Goal: Task Accomplishment & Management: Use online tool/utility

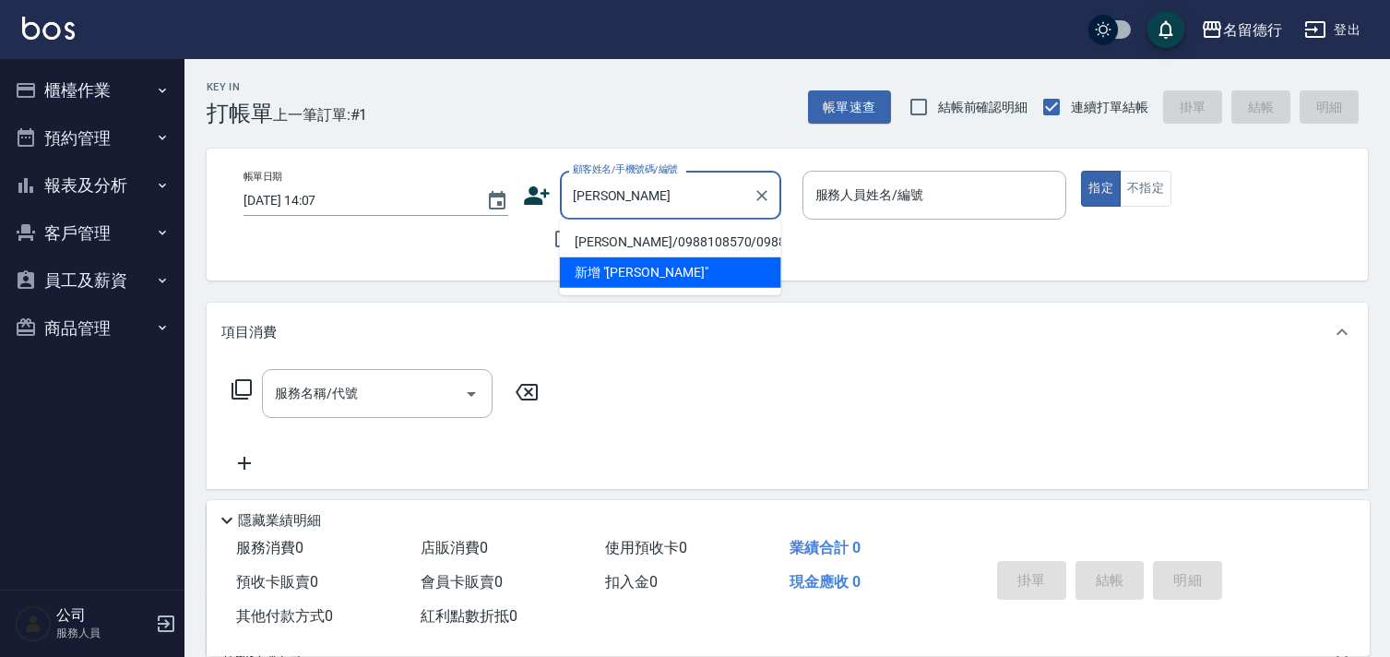
scroll to position [77, 0]
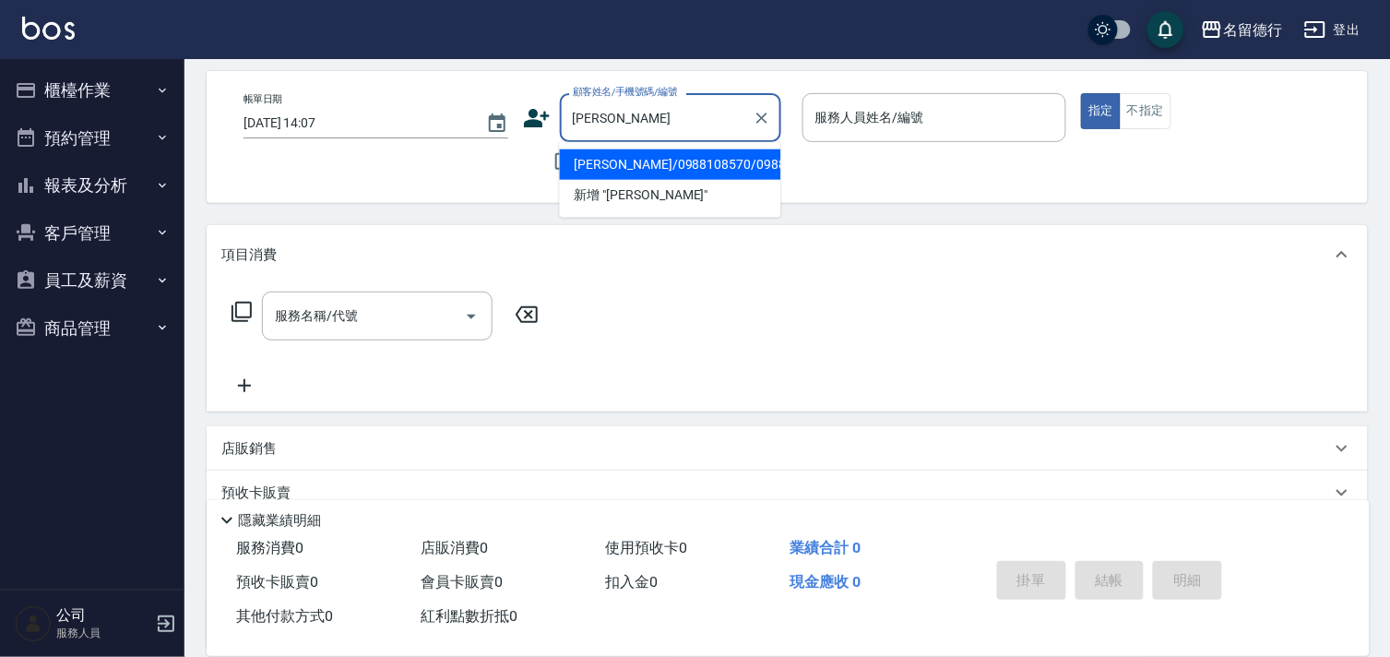
click at [634, 169] on li "[PERSON_NAME]/0988108570/0988108570" at bounding box center [670, 164] width 221 height 30
type input "[PERSON_NAME]/0988108570/0988108570"
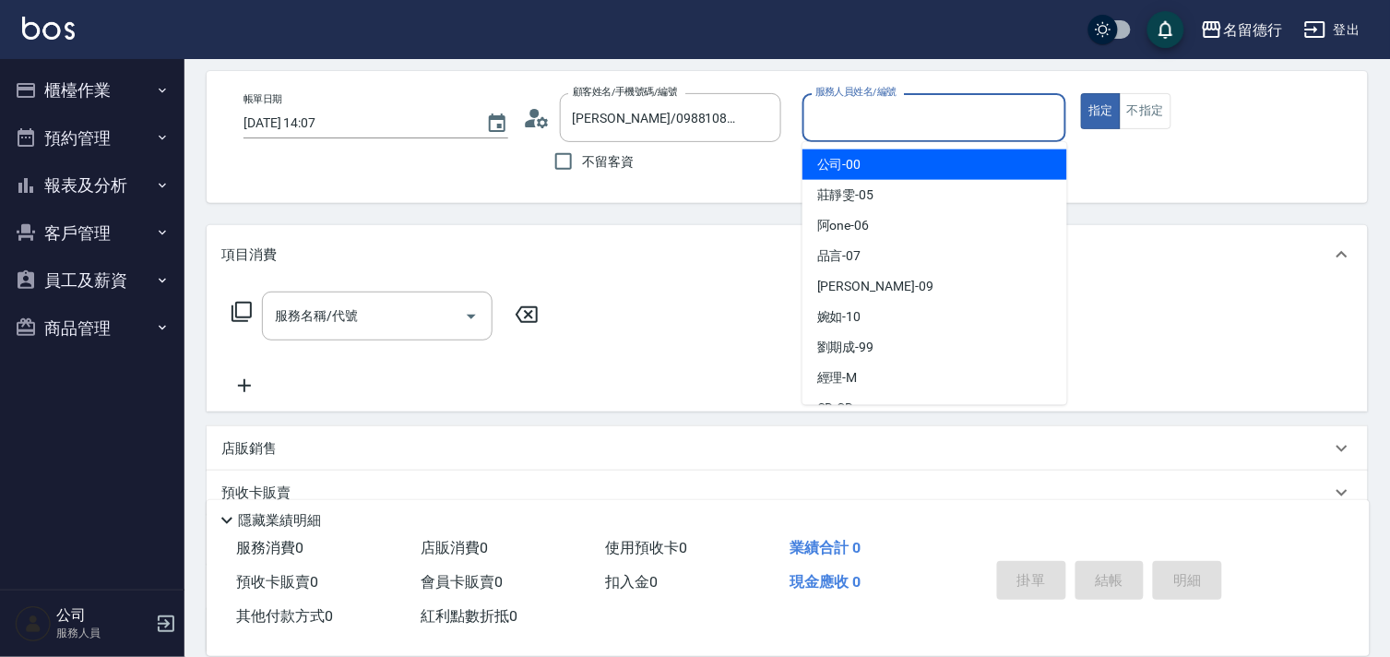
click at [851, 105] on input "服務人員姓名/編號" at bounding box center [935, 117] width 248 height 32
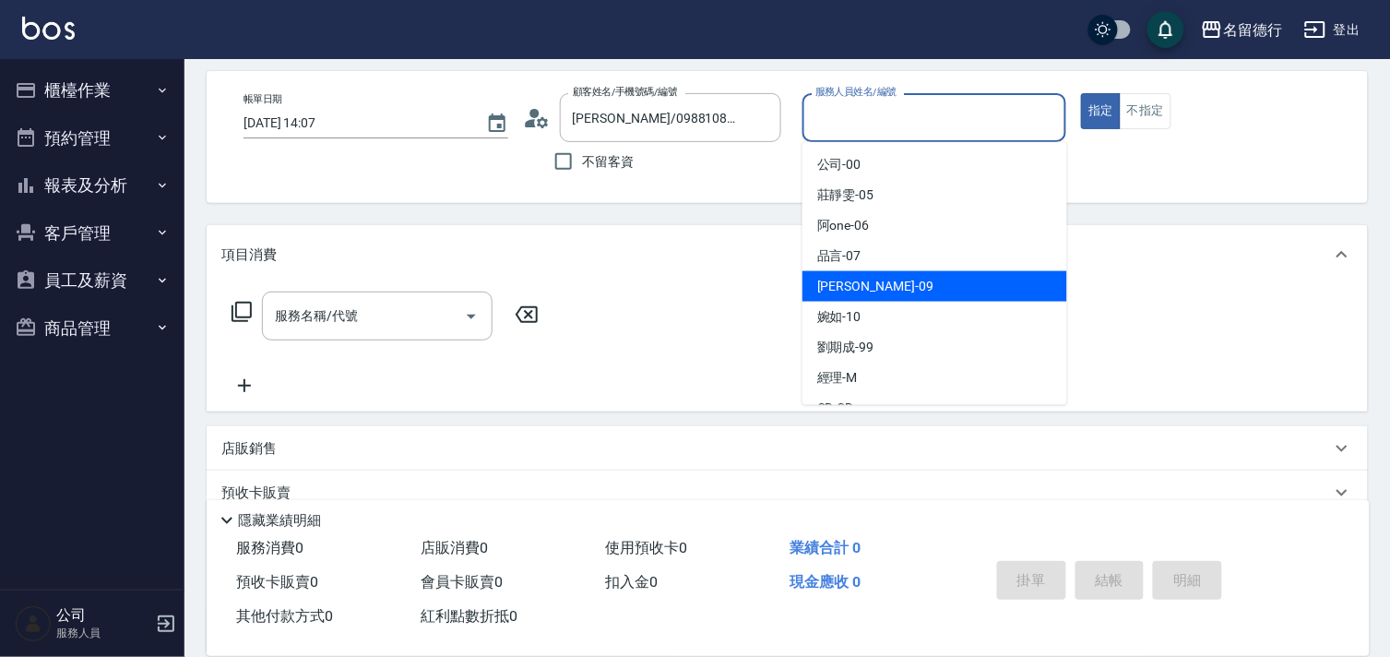
click at [841, 279] on span "[PERSON_NAME] -09" at bounding box center [875, 286] width 116 height 19
type input "[PERSON_NAME]-09"
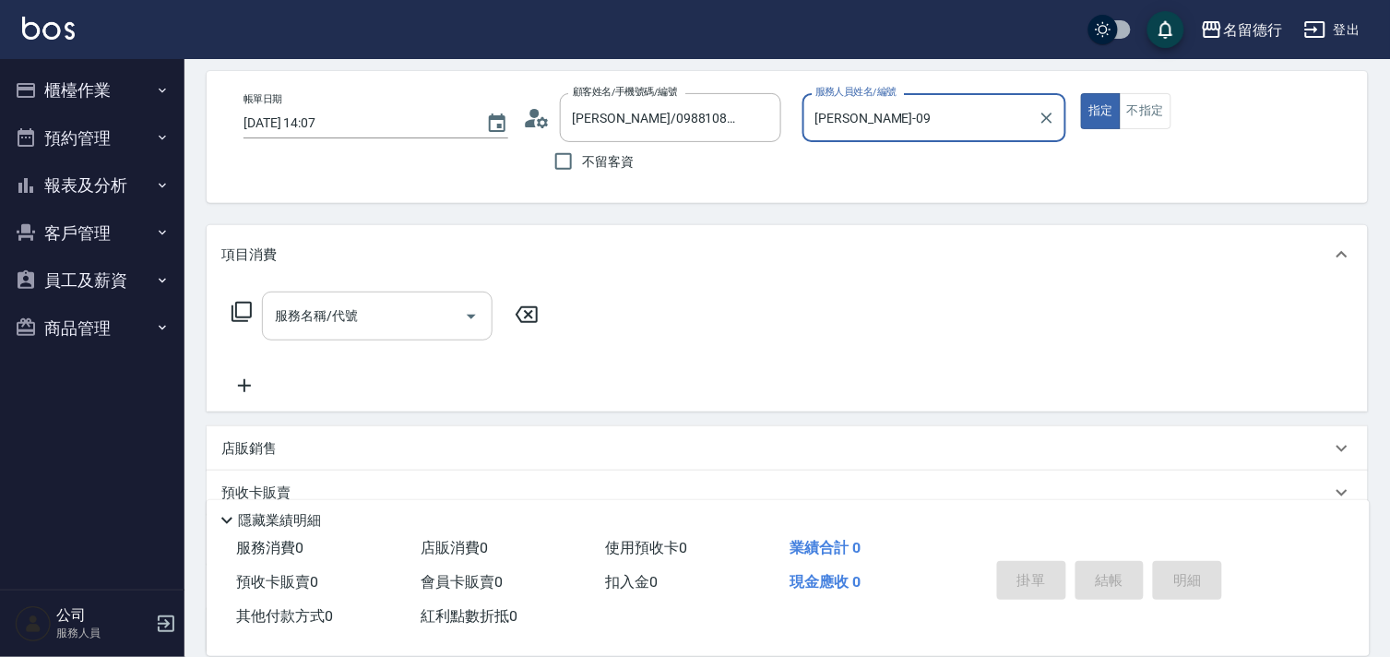
click at [335, 309] on div "服務名稱/代號 服務名稱/代號" at bounding box center [377, 315] width 231 height 49
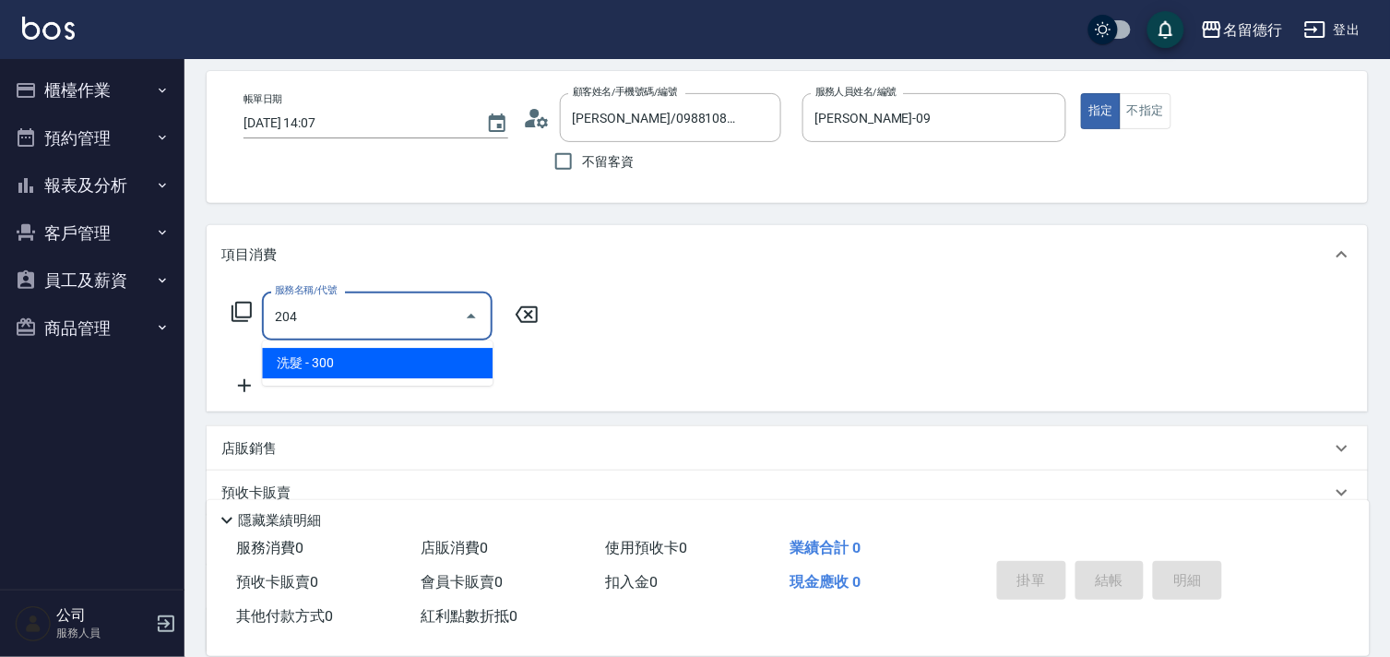
drag, startPoint x: 362, startPoint y: 371, endPoint x: 438, endPoint y: 370, distance: 75.6
click at [364, 370] on span "洗髮 - 300" at bounding box center [377, 363] width 231 height 30
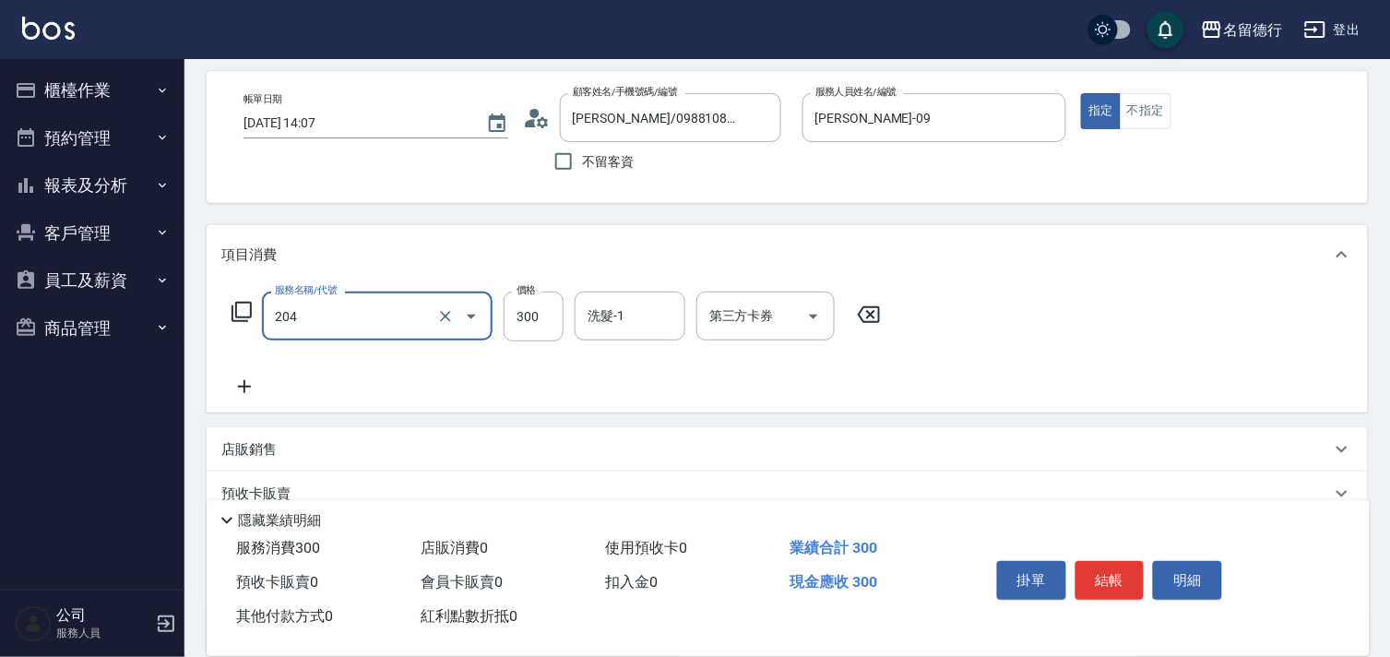
click at [600, 320] on div "洗髮-1 洗髮-1" at bounding box center [630, 315] width 111 height 49
type input "洗髮(204)"
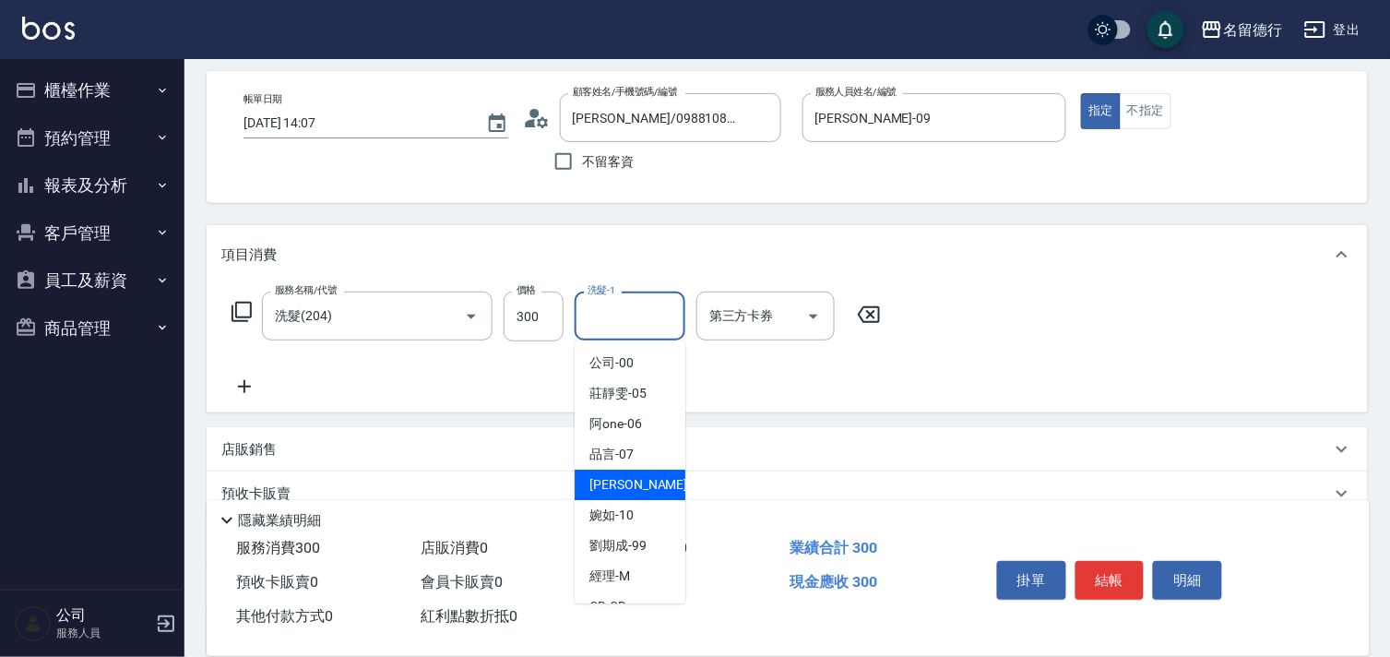
click at [634, 475] on span "[PERSON_NAME] -09" at bounding box center [647, 484] width 116 height 19
type input "[PERSON_NAME]-09"
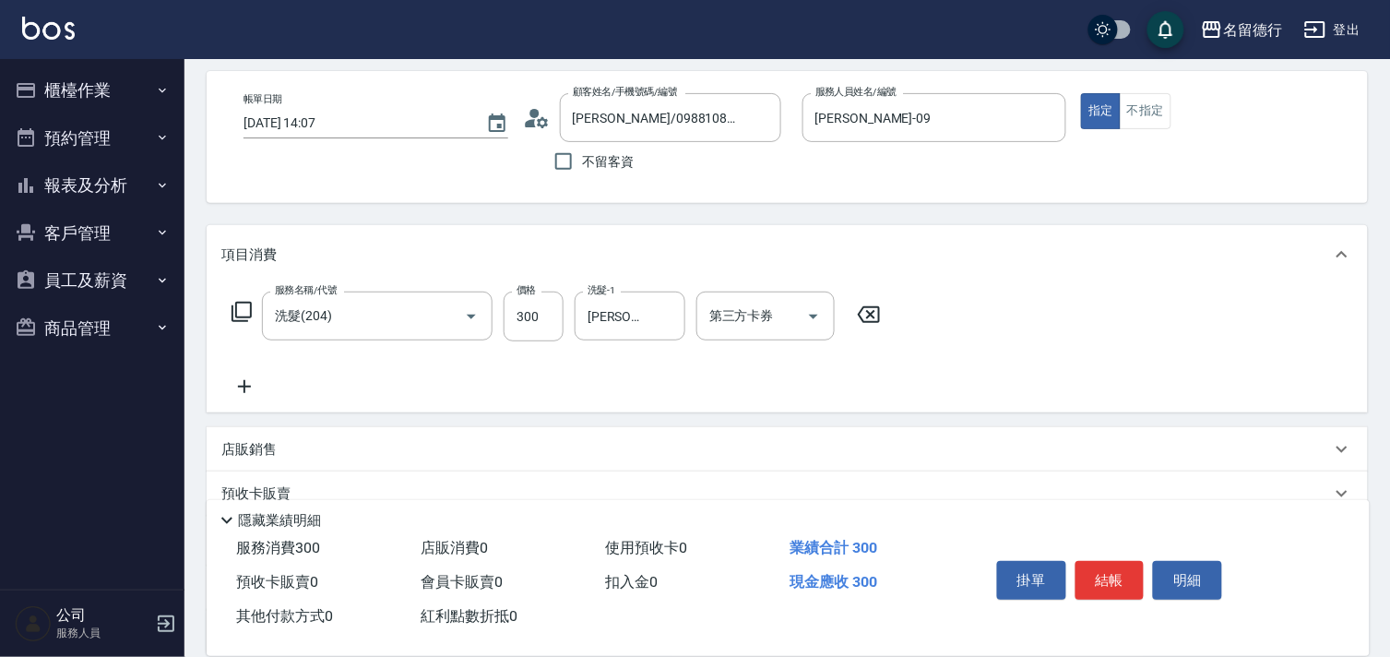
click at [243, 388] on icon at bounding box center [244, 386] width 46 height 22
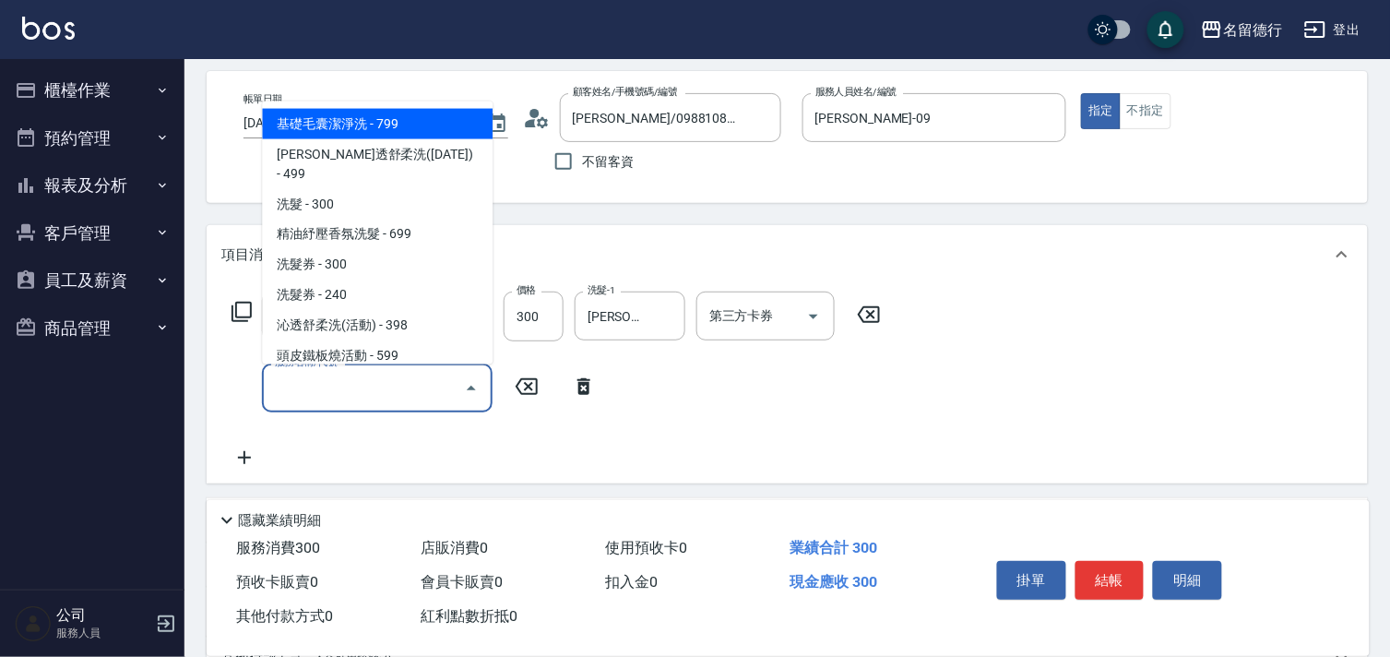
click at [321, 385] on input "服務名稱/代號" at bounding box center [363, 388] width 186 height 32
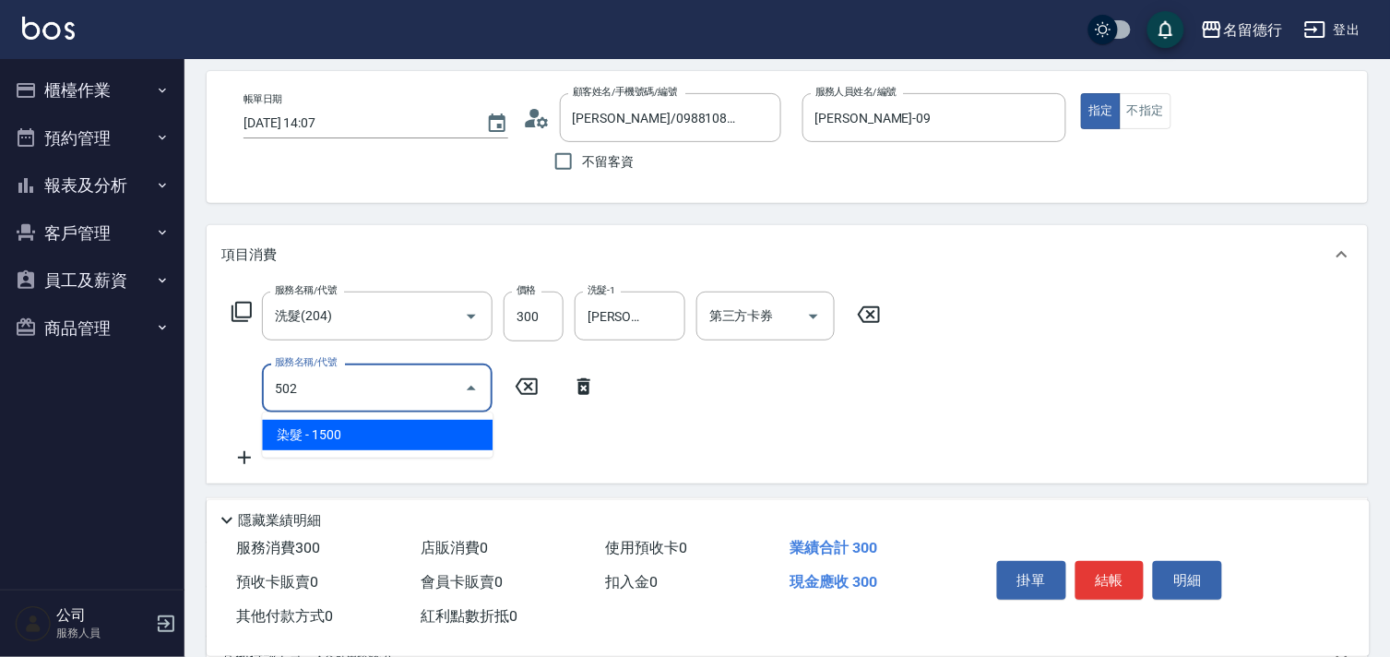
click at [338, 436] on span "染髮 - 1500" at bounding box center [377, 435] width 231 height 30
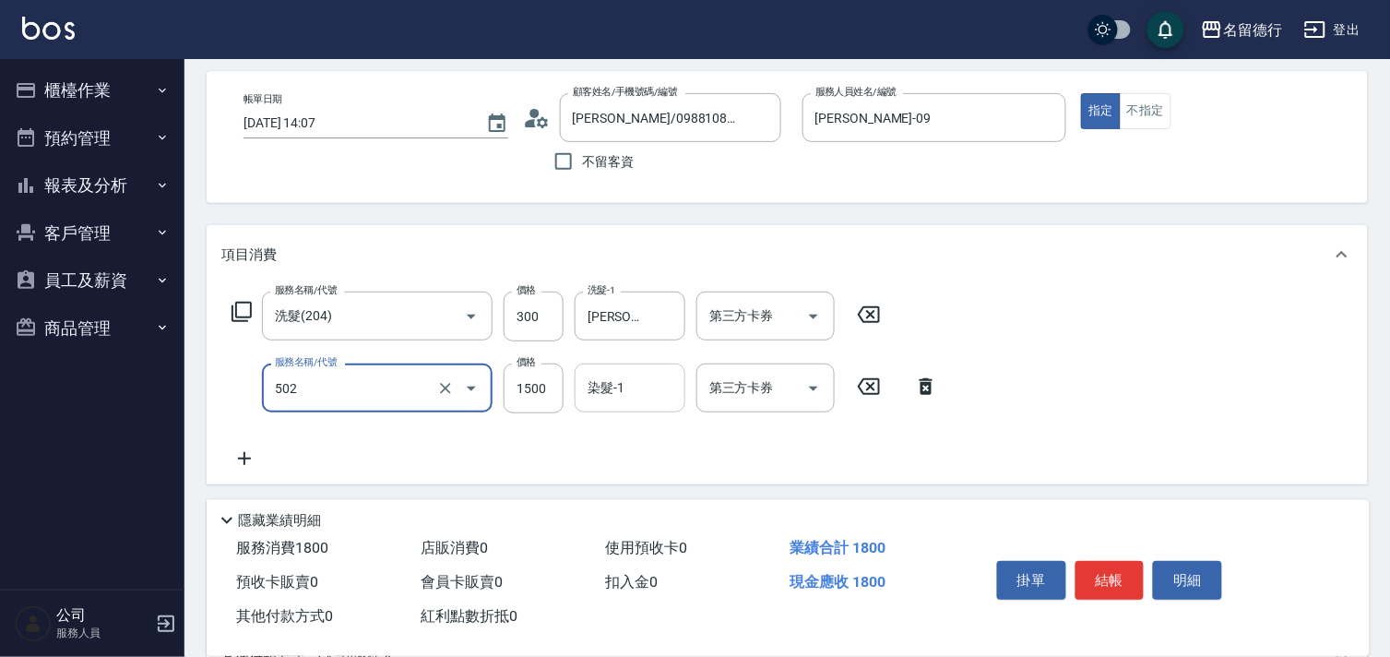
type input "染髮(502)"
click at [616, 400] on input "染髮-1" at bounding box center [630, 388] width 94 height 32
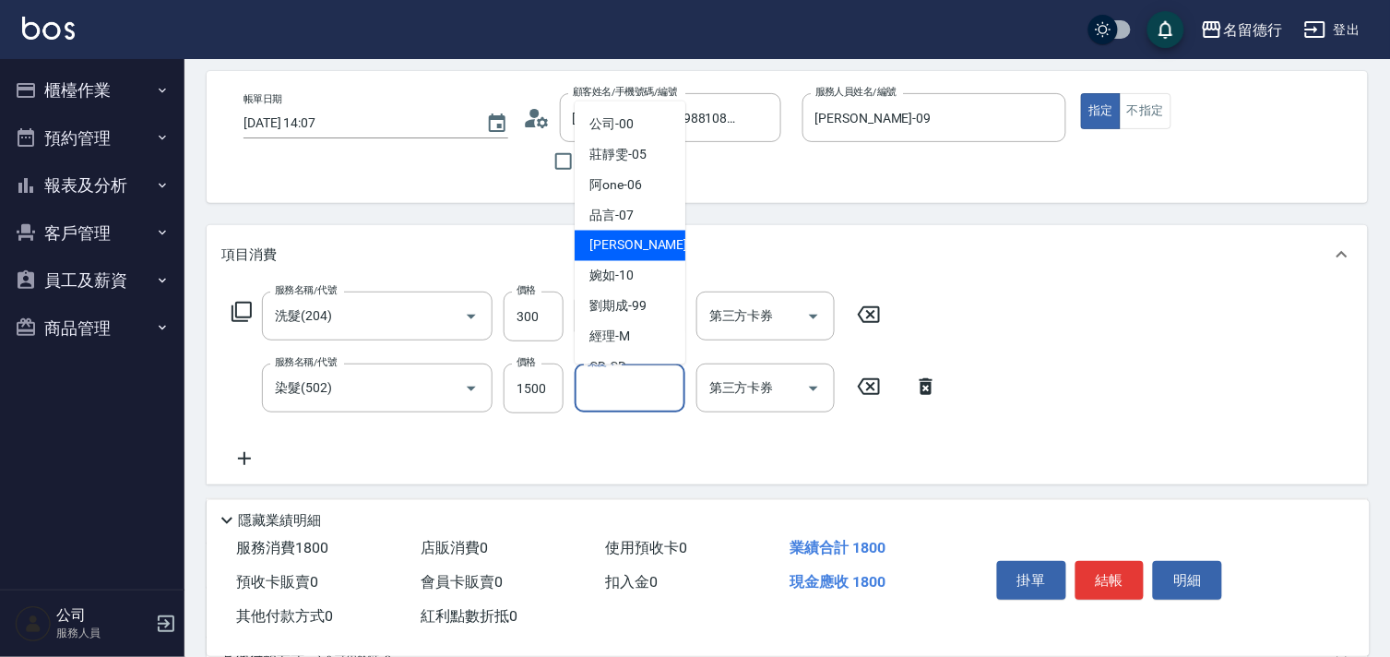
click at [623, 253] on span "[PERSON_NAME] -09" at bounding box center [647, 245] width 116 height 19
type input "[PERSON_NAME]-09"
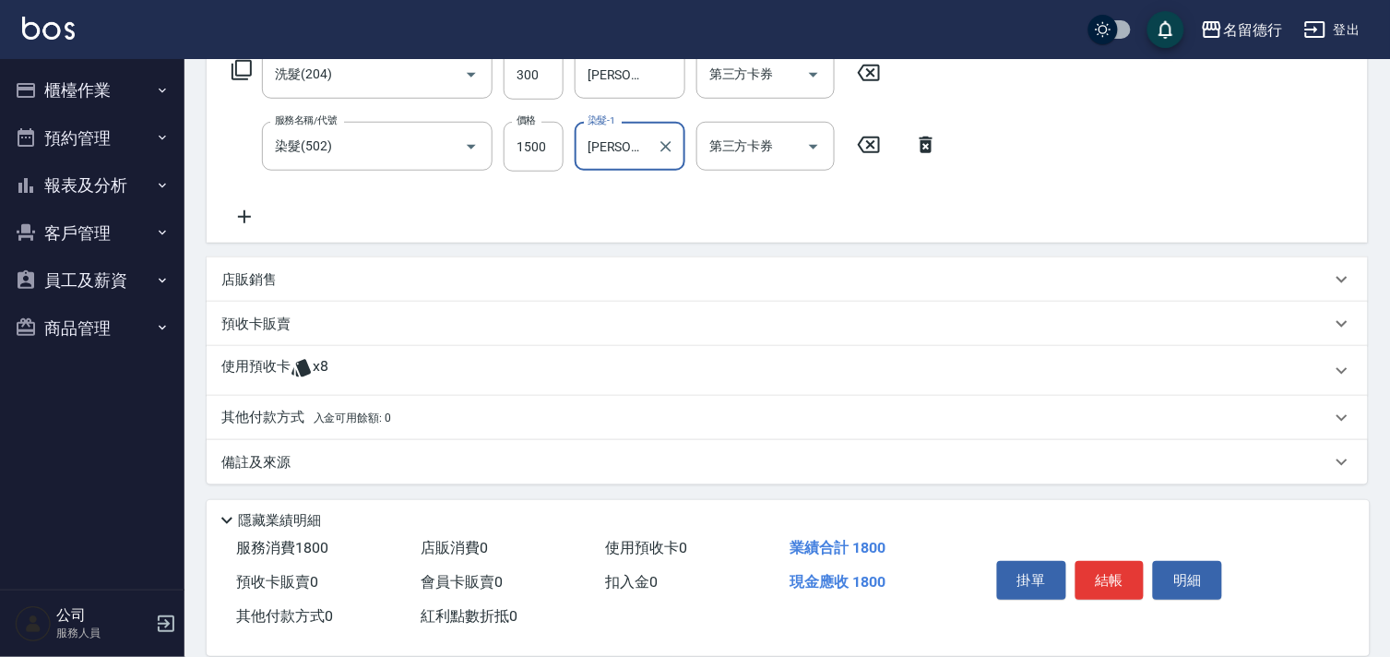
scroll to position [321, 0]
click at [265, 357] on p "使用預收卡" at bounding box center [255, 369] width 69 height 28
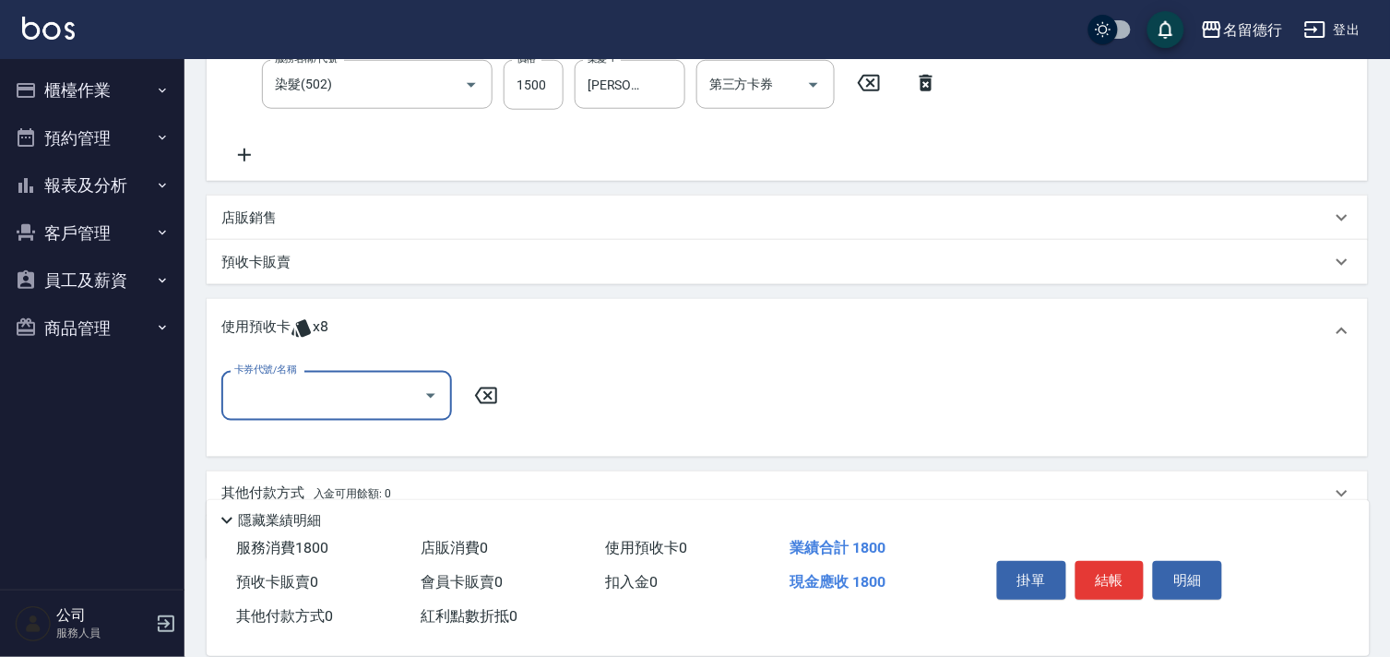
scroll to position [0, 0]
click at [270, 384] on input "卡券代號/名稱" at bounding box center [323, 395] width 186 height 32
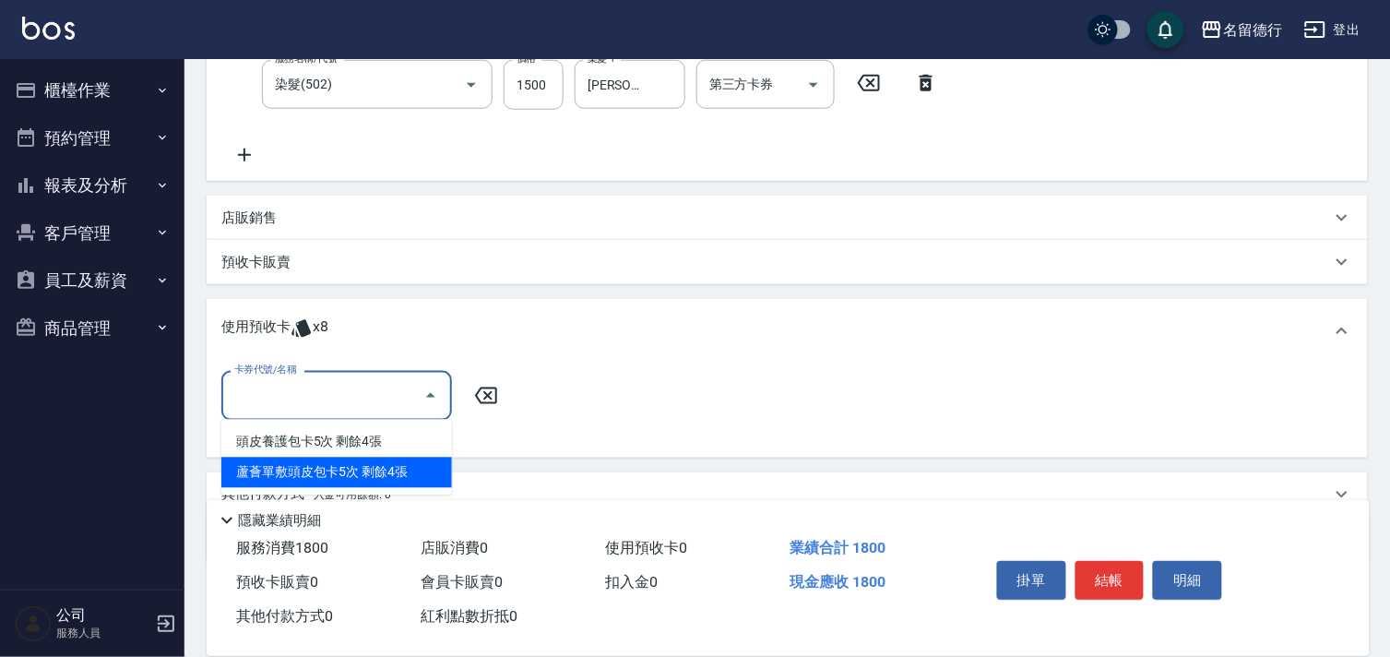
click at [329, 474] on div "蘆薈單敷頭皮包卡5次 剩餘4張" at bounding box center [336, 472] width 231 height 30
type input "蘆薈單敷頭皮包卡5次"
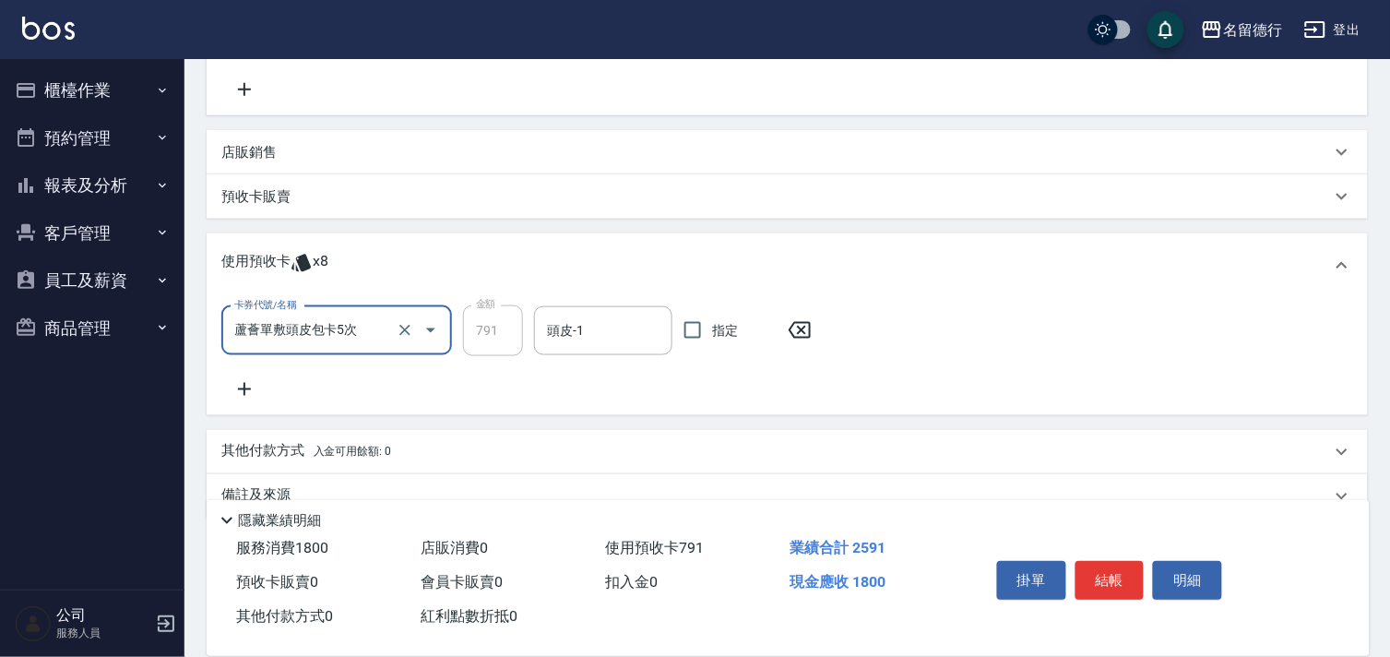
scroll to position [481, 0]
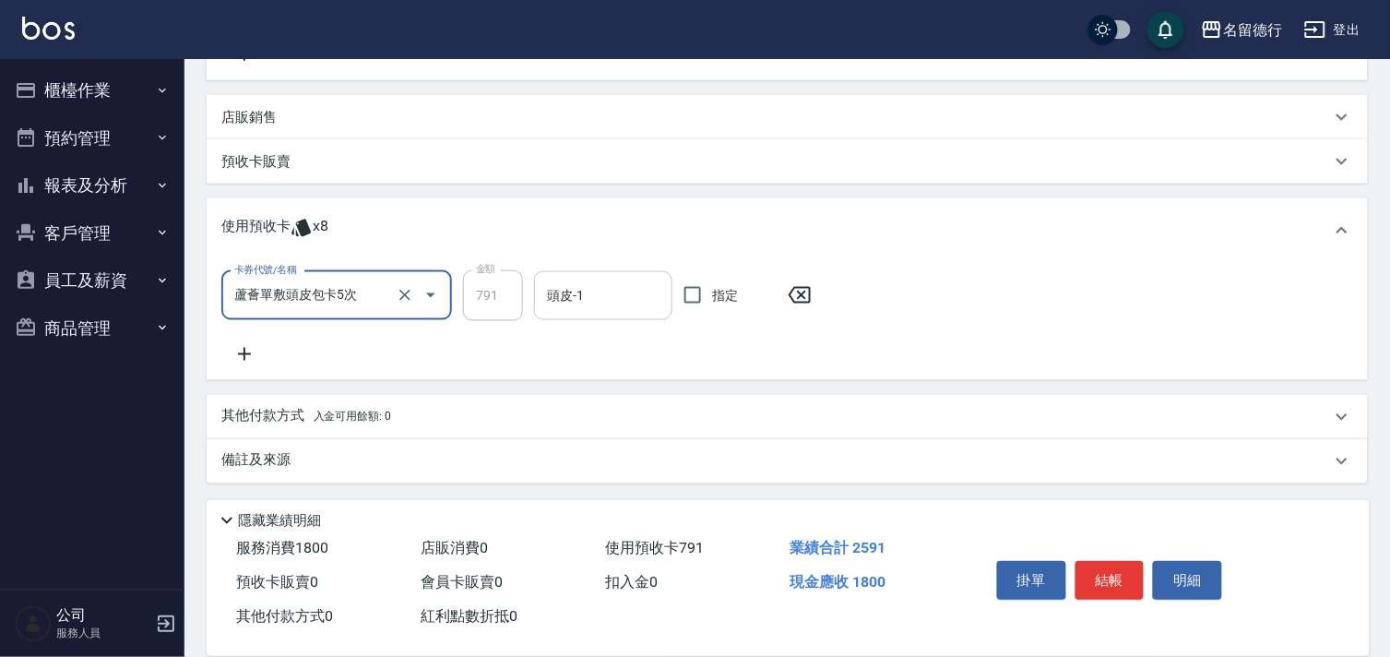
click at [572, 297] on input "頭皮-1" at bounding box center [603, 295] width 122 height 32
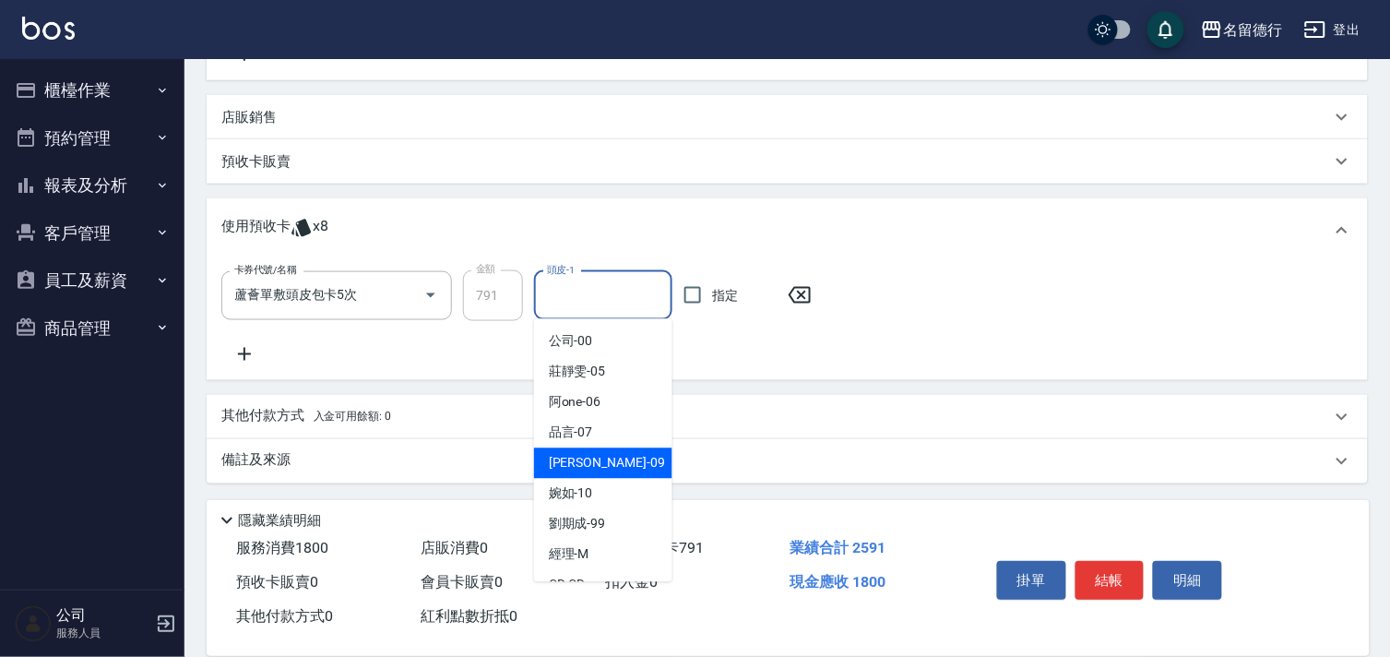
click at [556, 471] on span "[PERSON_NAME] -09" at bounding box center [607, 463] width 116 height 19
type input "[PERSON_NAME]-09"
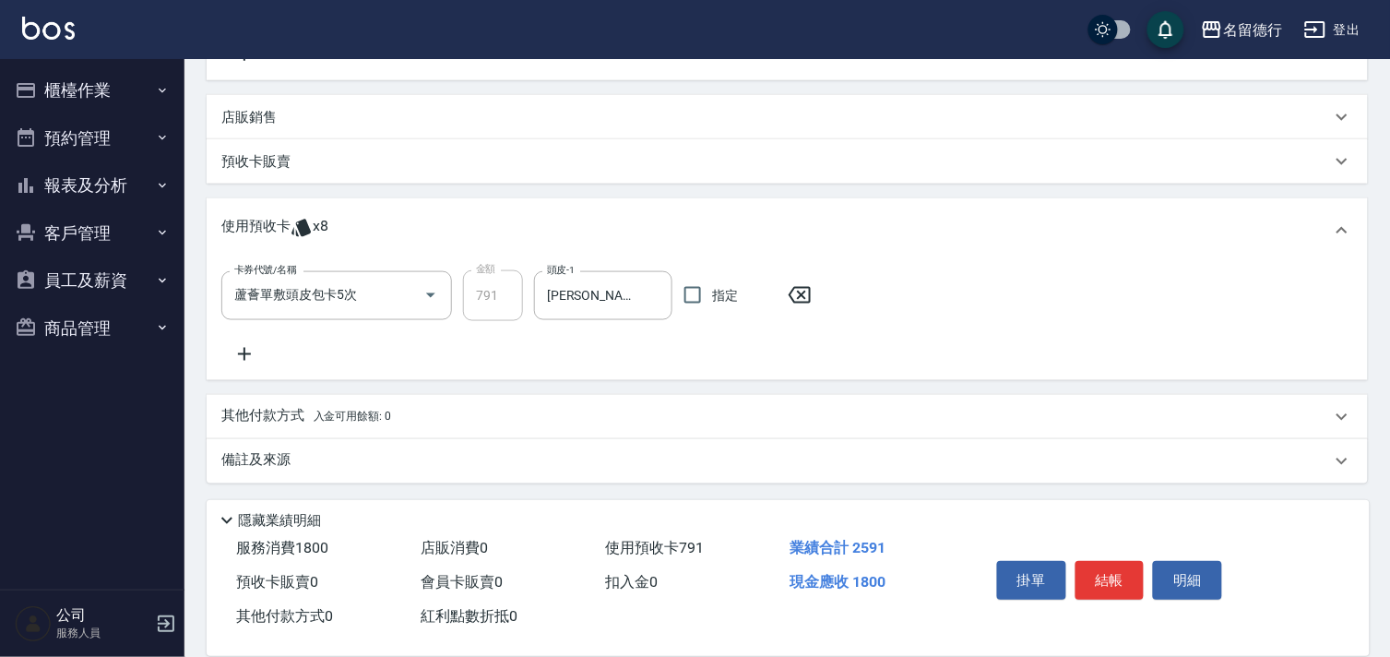
click at [272, 425] on p "其他付款方式 入金可用餘額: 0" at bounding box center [306, 417] width 170 height 20
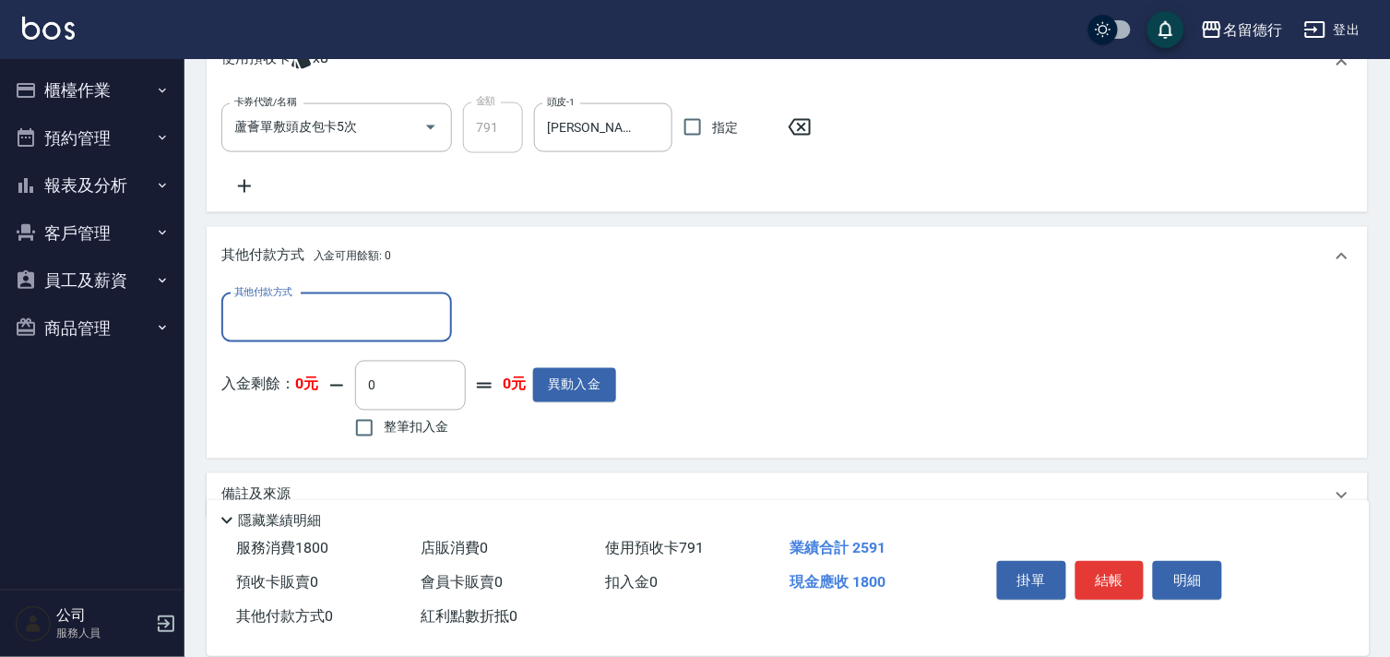
scroll to position [662, 0]
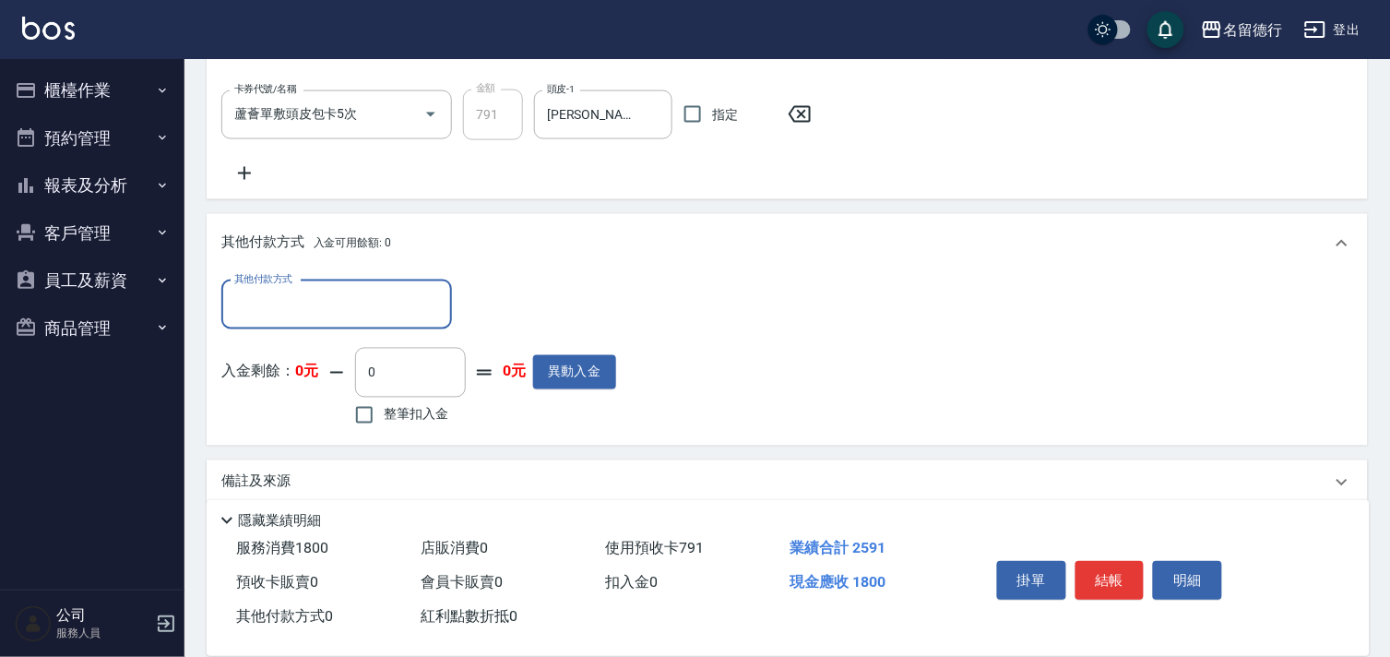
click at [258, 312] on input "其他付款方式" at bounding box center [337, 305] width 214 height 32
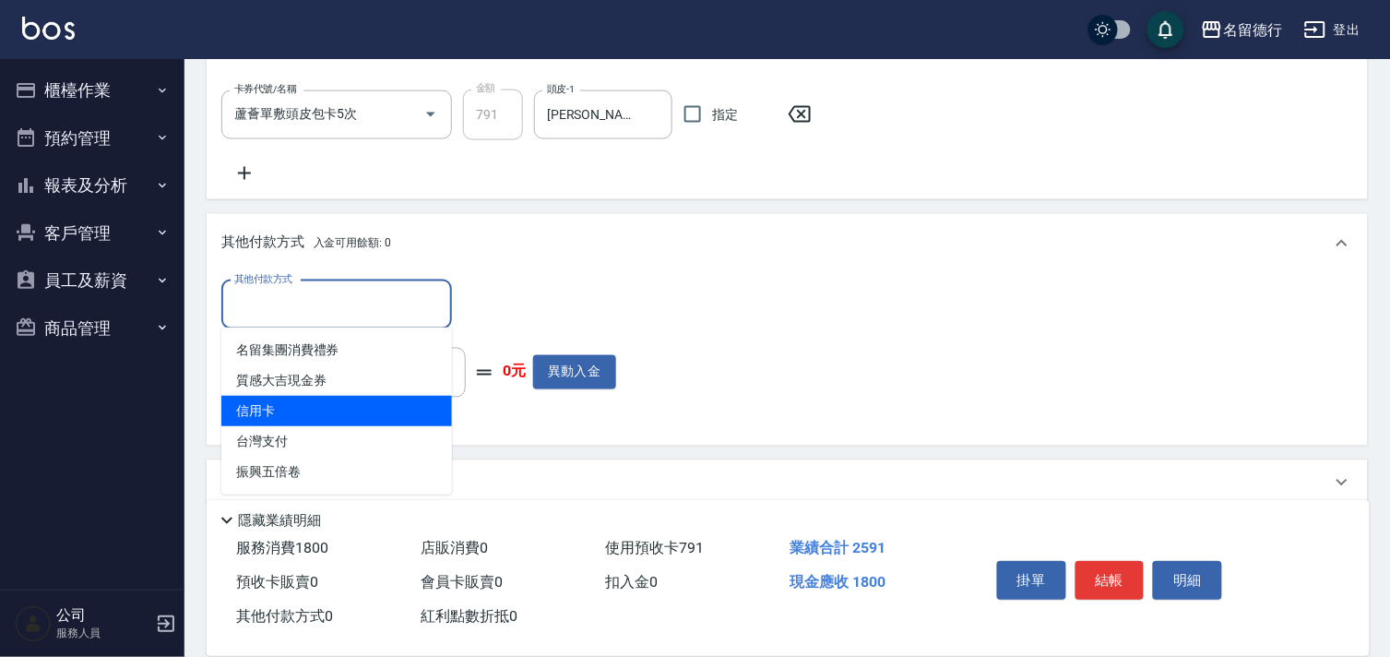
click at [259, 413] on span "信用卡" at bounding box center [336, 411] width 231 height 30
type input "信用卡"
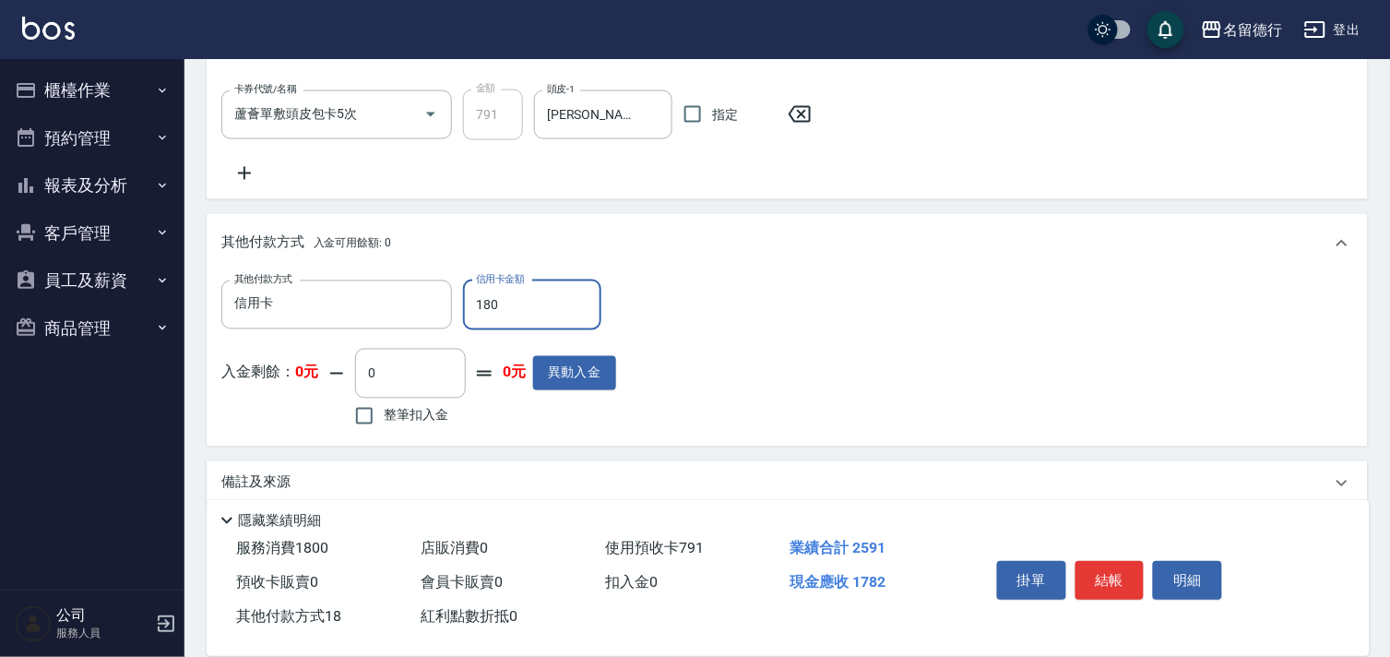
type input "1800"
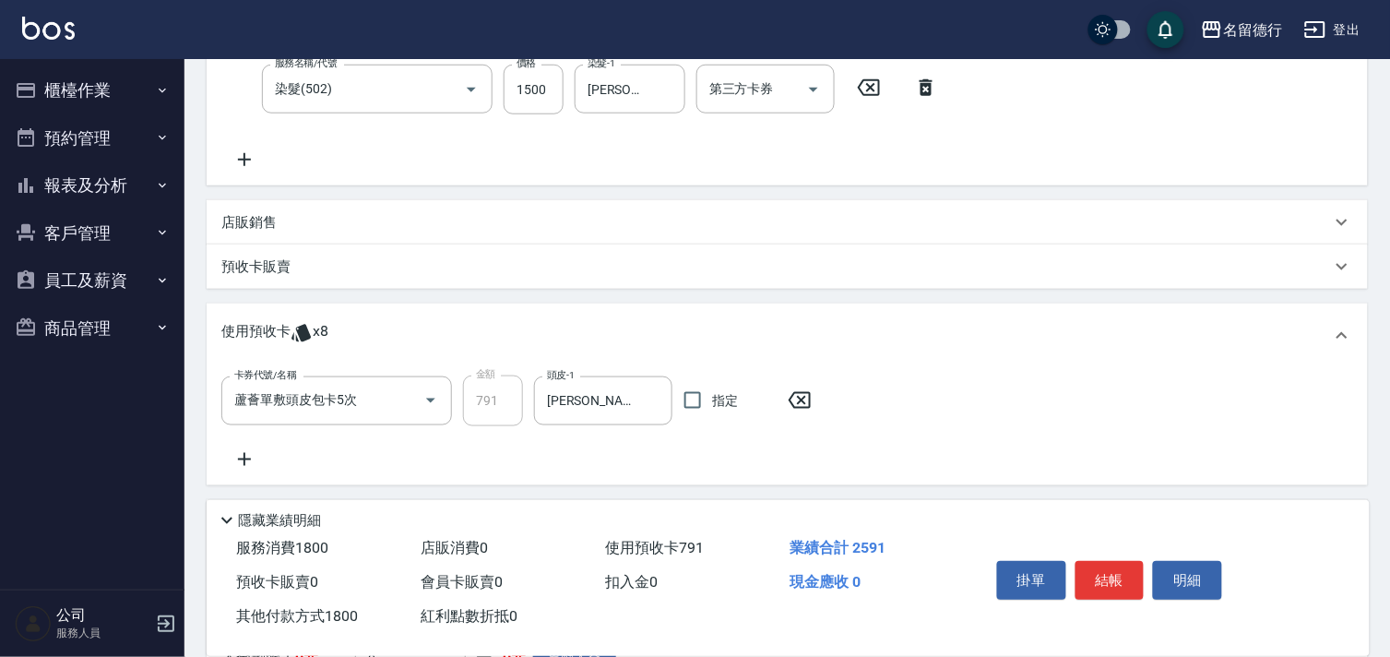
scroll to position [0, 0]
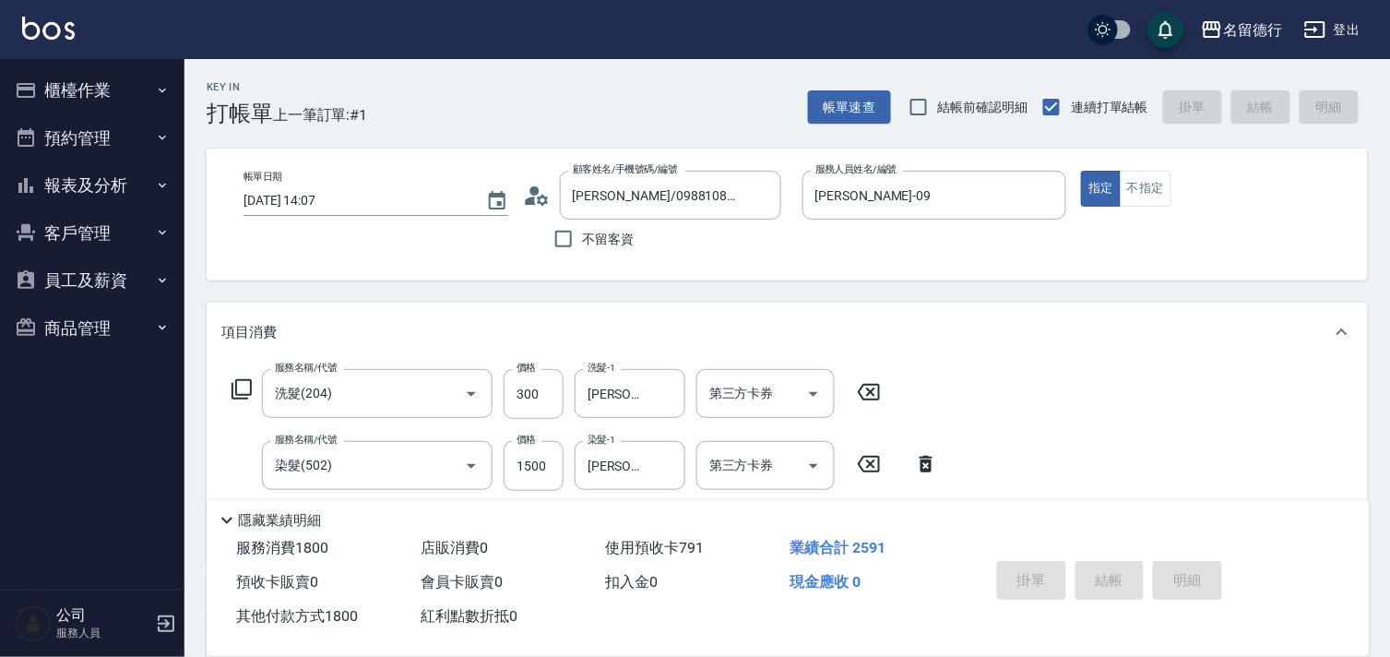
type input "[DATE] 16:48"
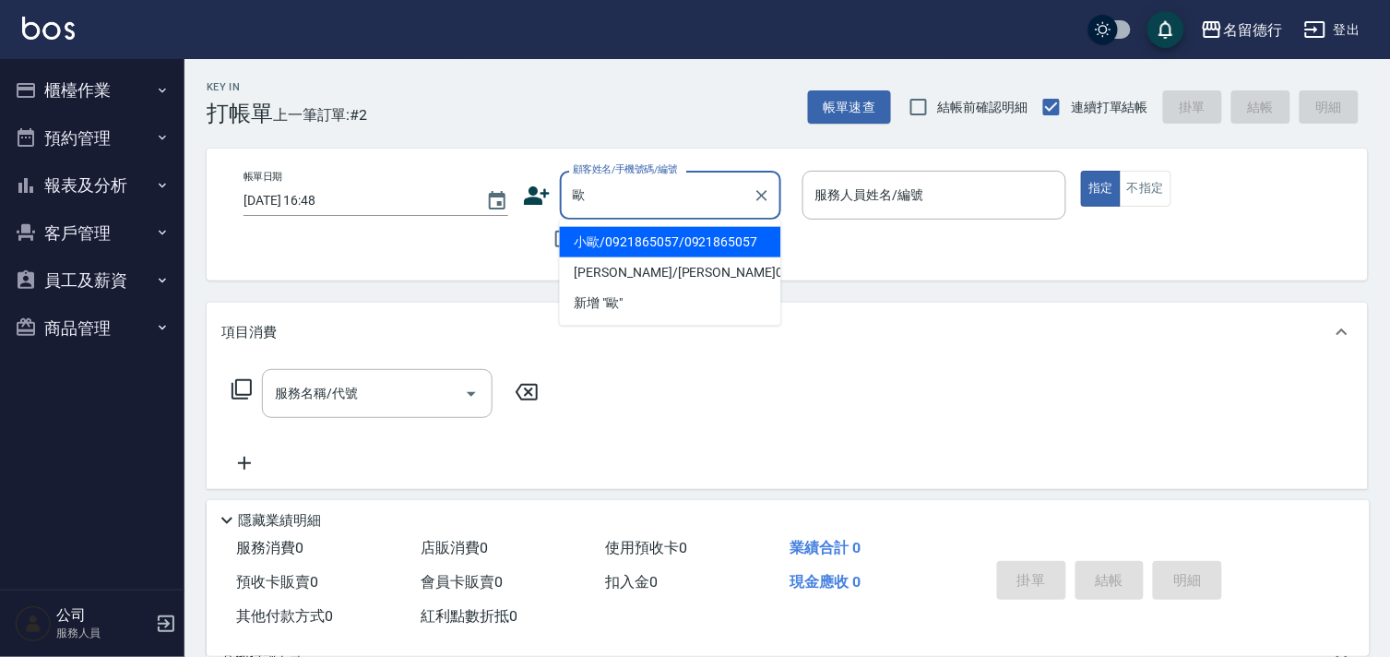
click at [646, 246] on li "小歐/0921865057/0921865057" at bounding box center [670, 242] width 221 height 30
type input "小歐/0921865057/0921865057"
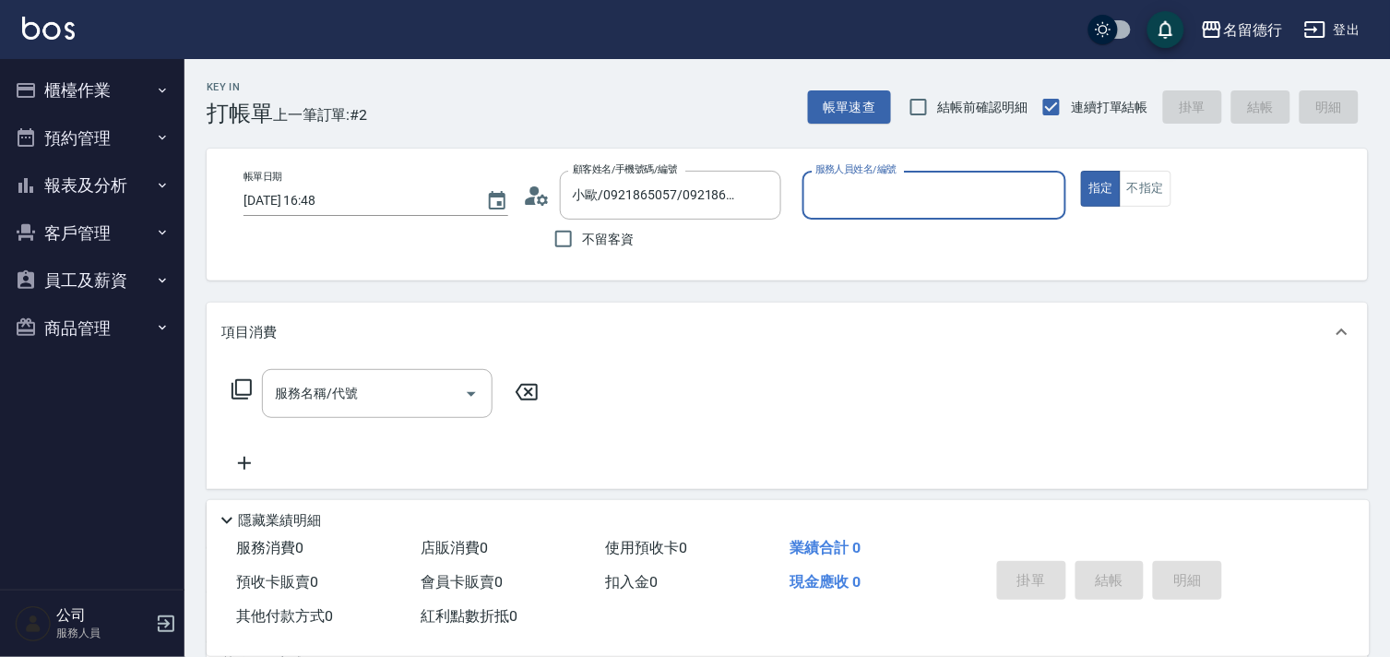
click at [826, 189] on input "服務人員姓名/編號" at bounding box center [935, 195] width 248 height 32
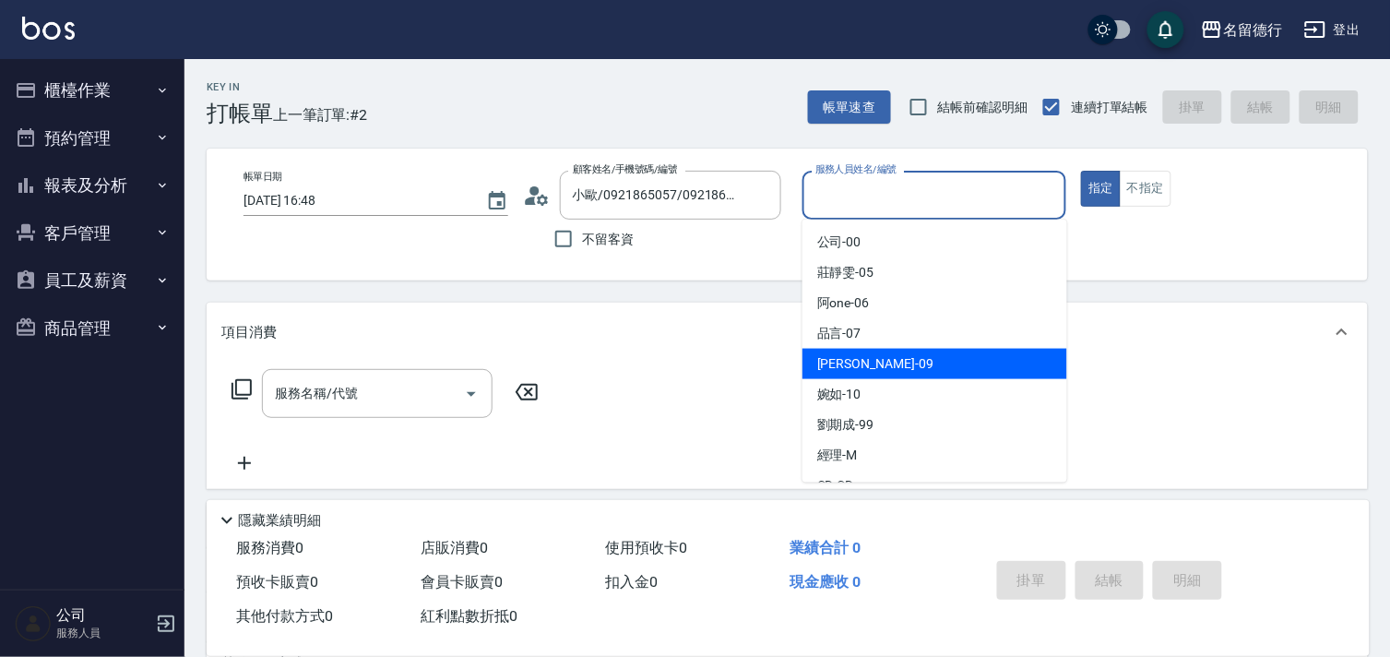
click at [860, 350] on div "[PERSON_NAME] -09" at bounding box center [934, 364] width 265 height 30
type input "[PERSON_NAME]-09"
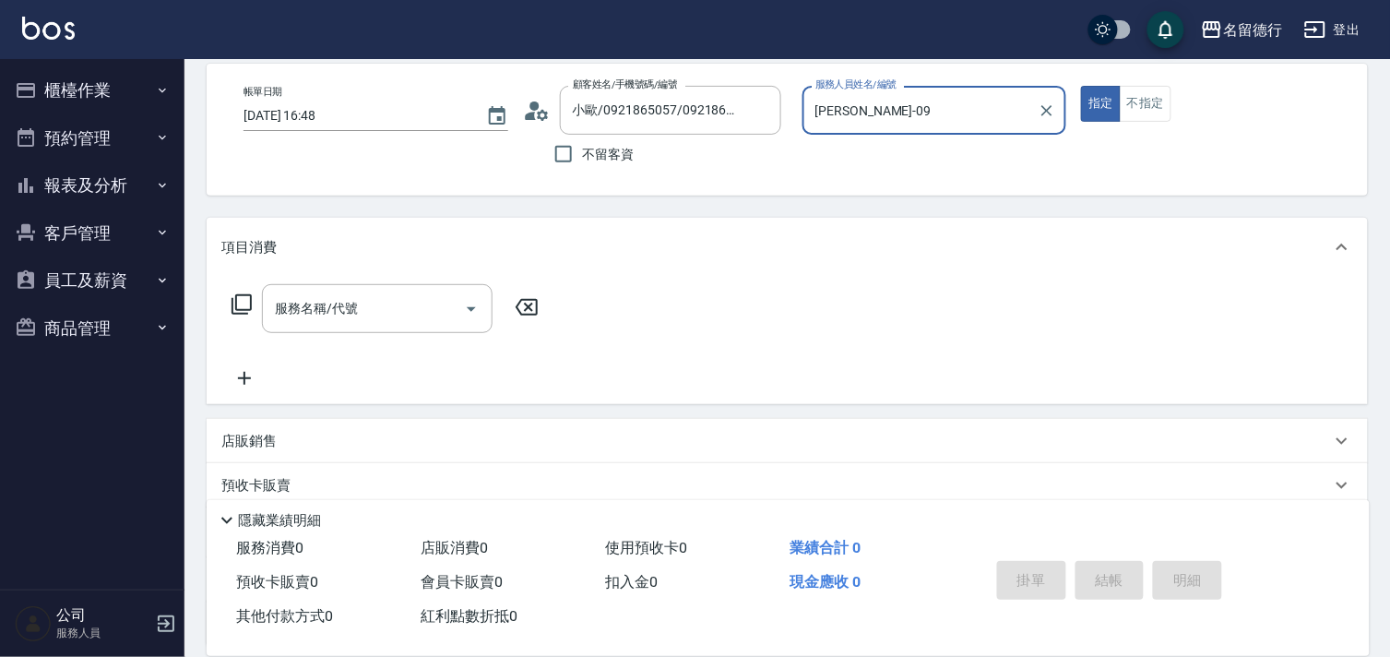
scroll to position [247, 0]
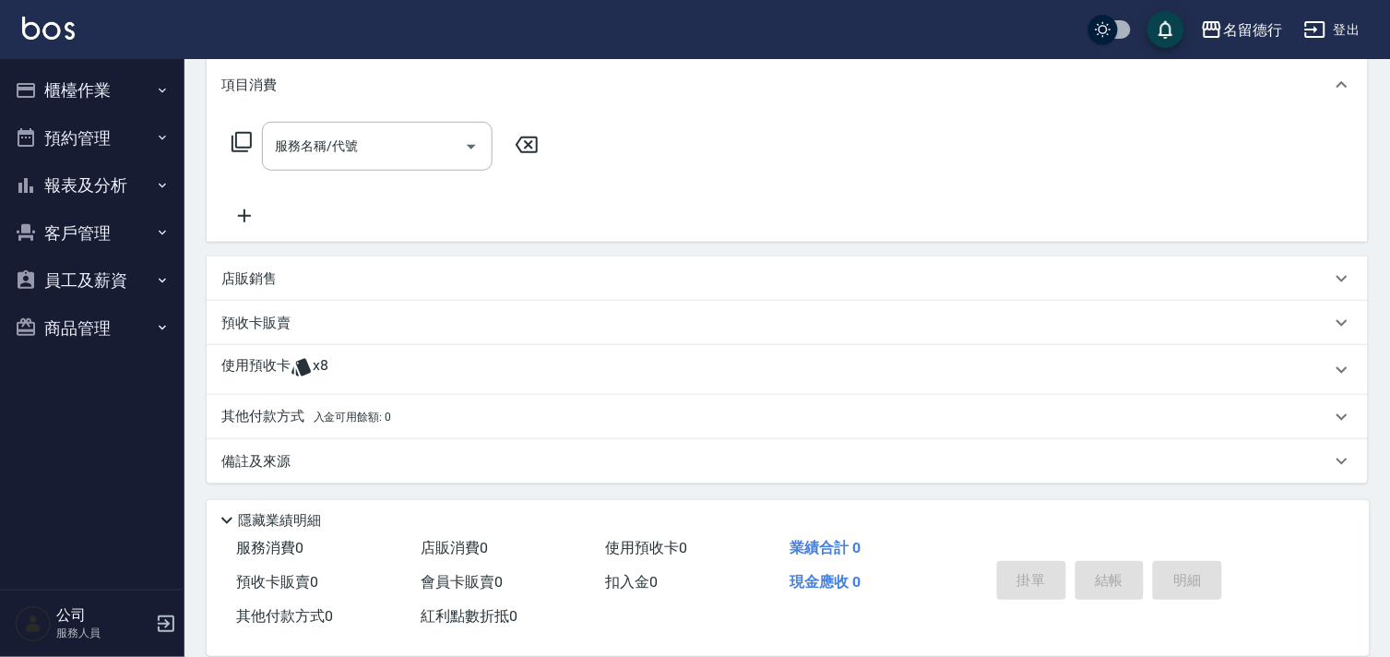
click at [289, 367] on p "使用預收卡" at bounding box center [255, 370] width 69 height 28
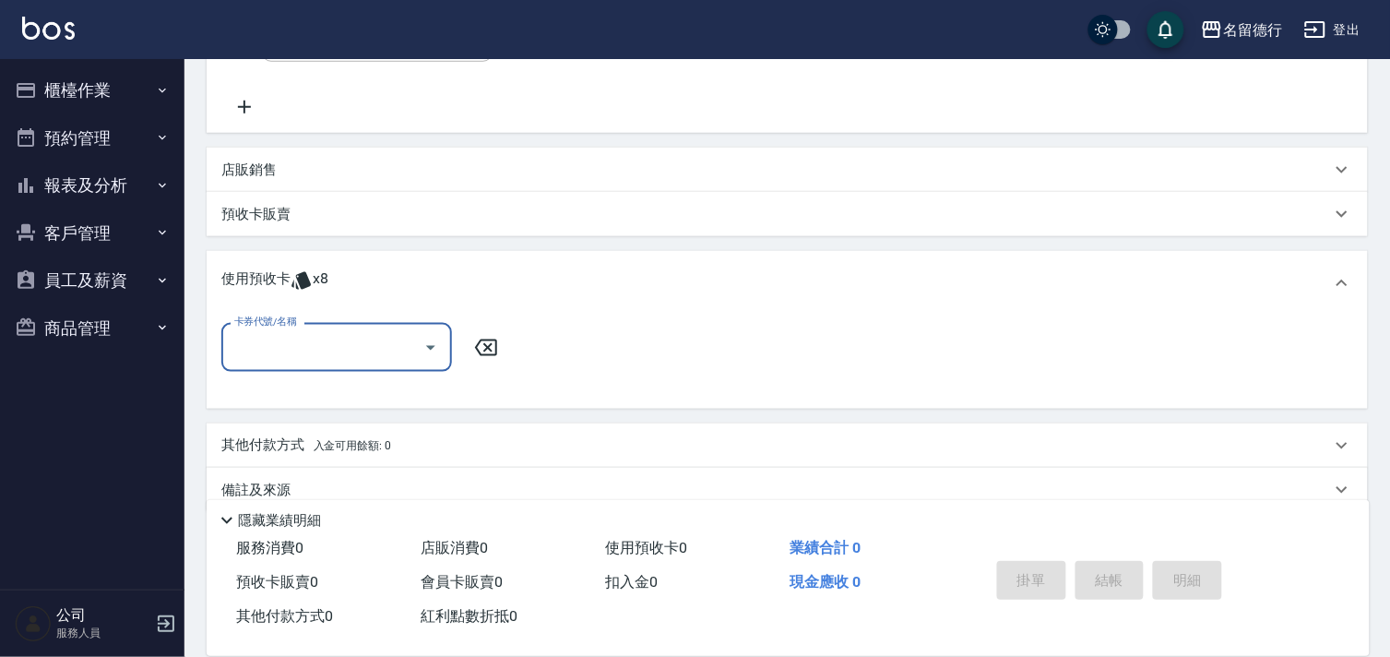
scroll to position [382, 0]
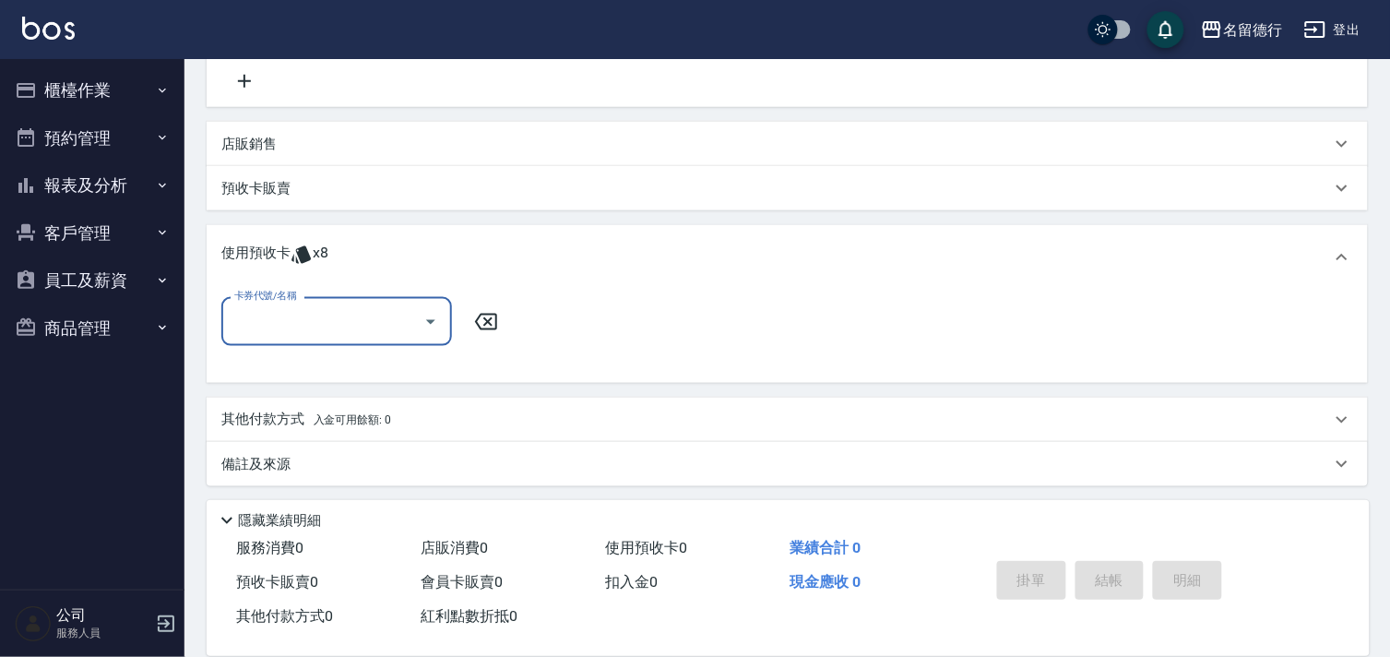
click at [304, 315] on input "卡券代號/名稱" at bounding box center [323, 321] width 186 height 32
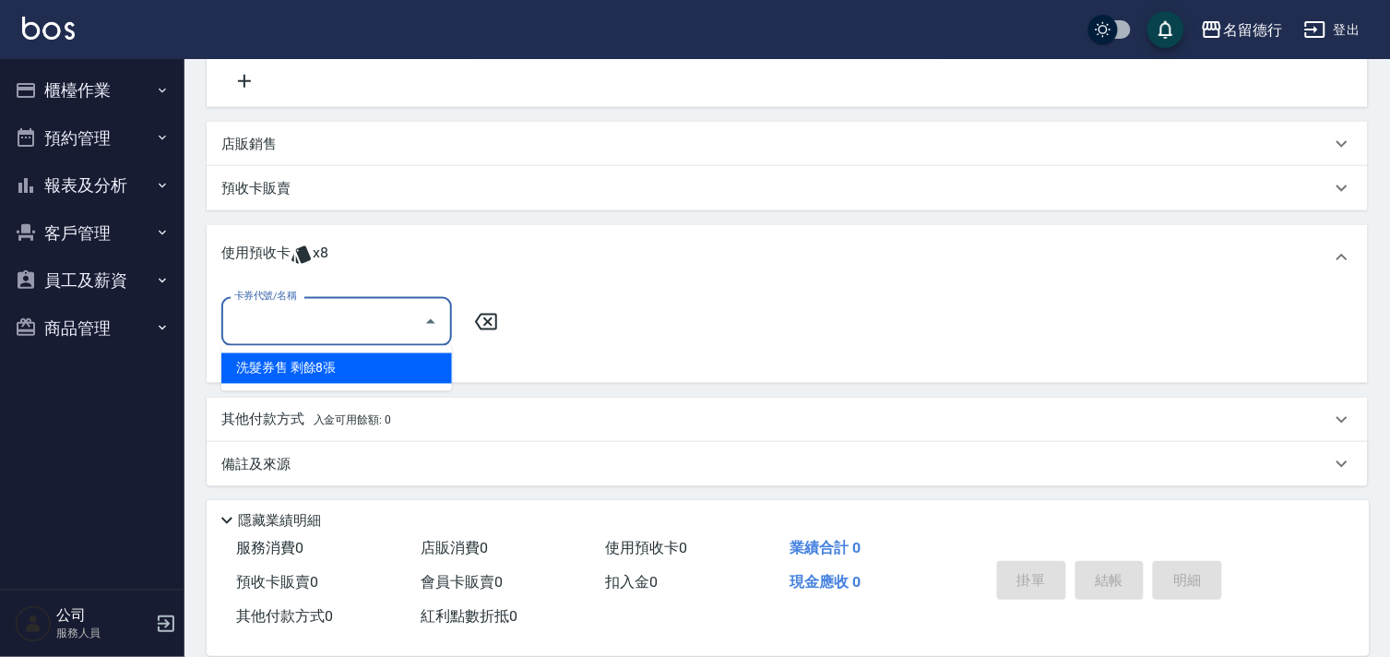
click at [353, 382] on div "洗髮券售 剩餘8張" at bounding box center [336, 368] width 231 height 30
type input "洗髮券售"
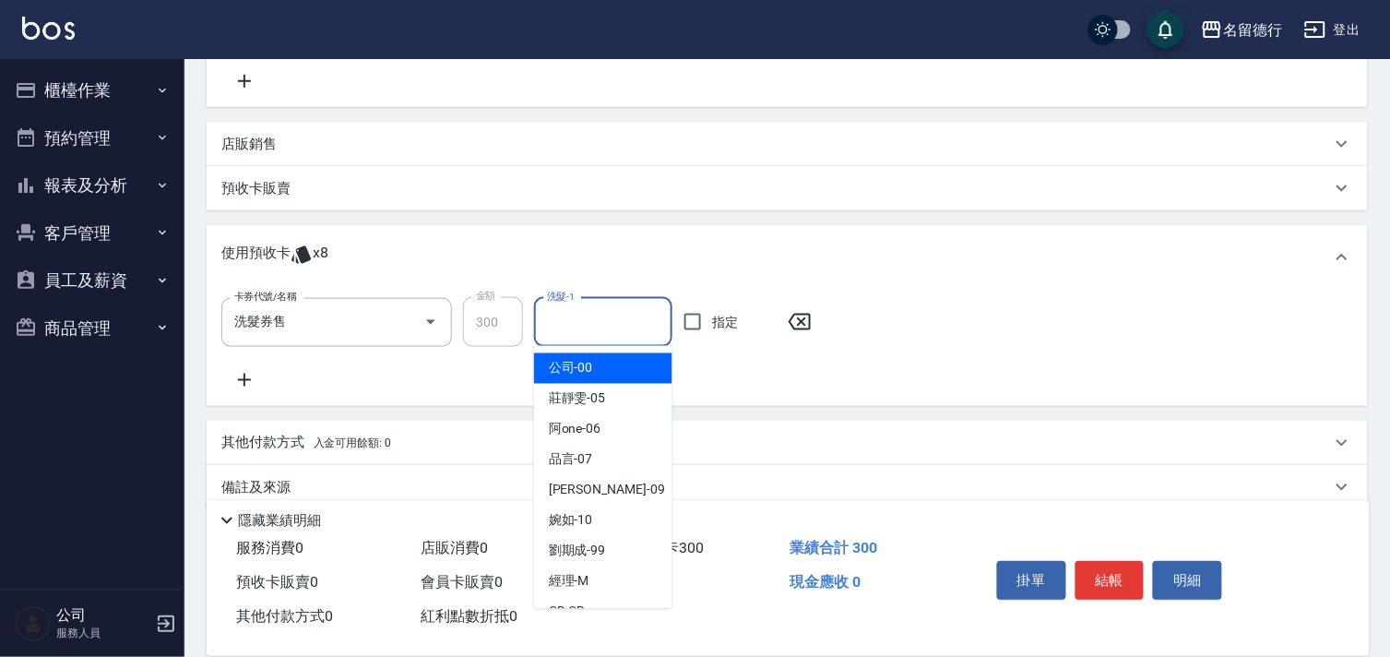
click at [569, 321] on input "洗髮-1" at bounding box center [603, 322] width 122 height 32
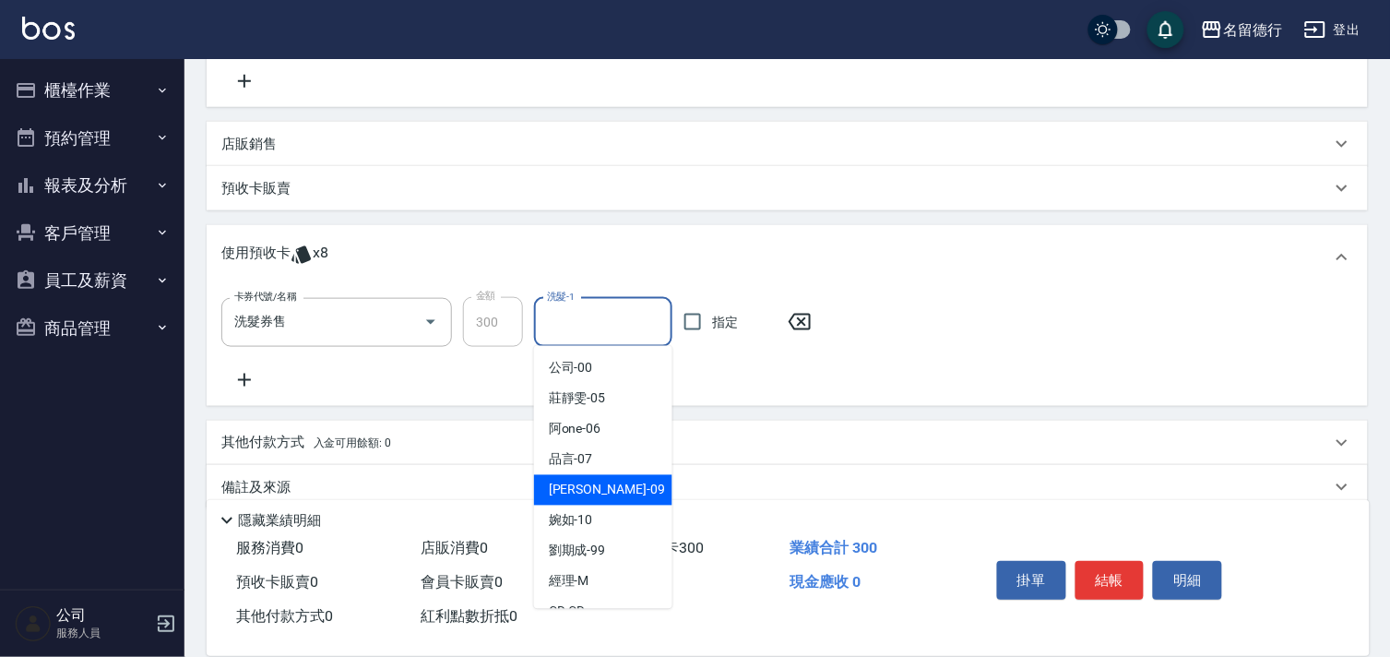
click at [591, 491] on span "[PERSON_NAME] -09" at bounding box center [607, 489] width 116 height 19
type input "[PERSON_NAME]-09"
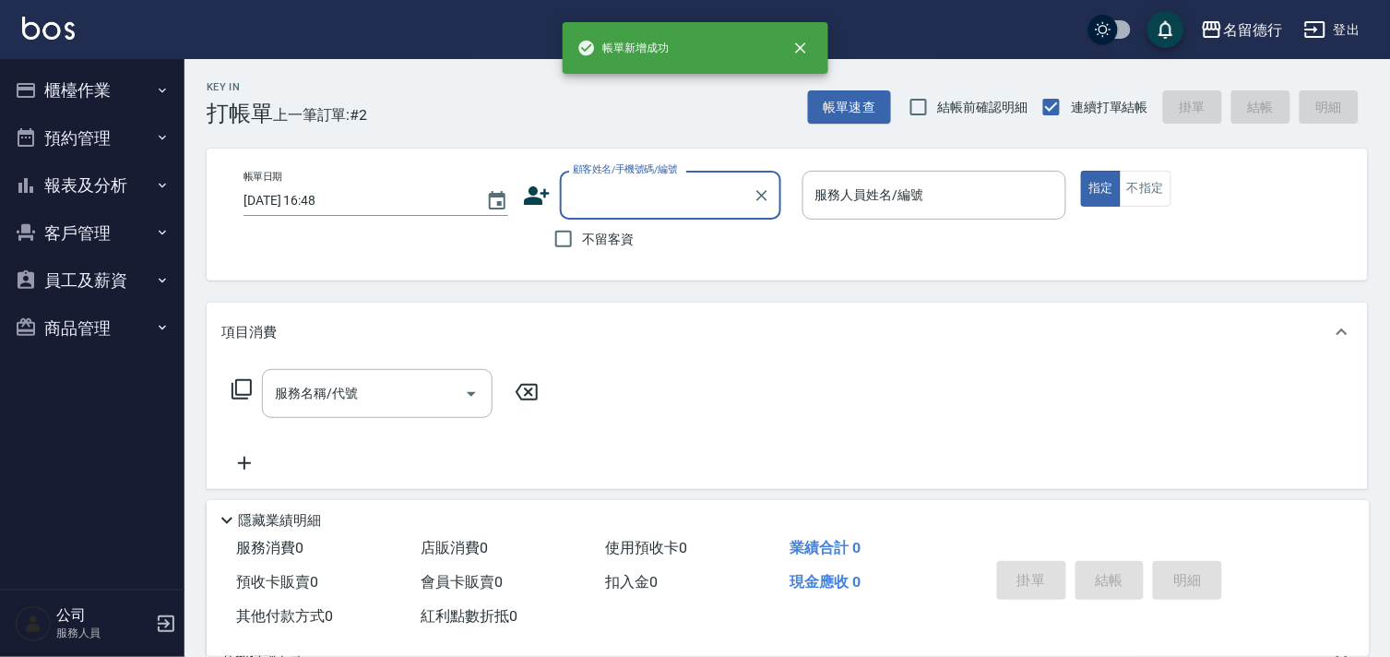
scroll to position [0, 0]
click at [565, 233] on input "不留客資" at bounding box center [563, 238] width 39 height 39
checkbox input "true"
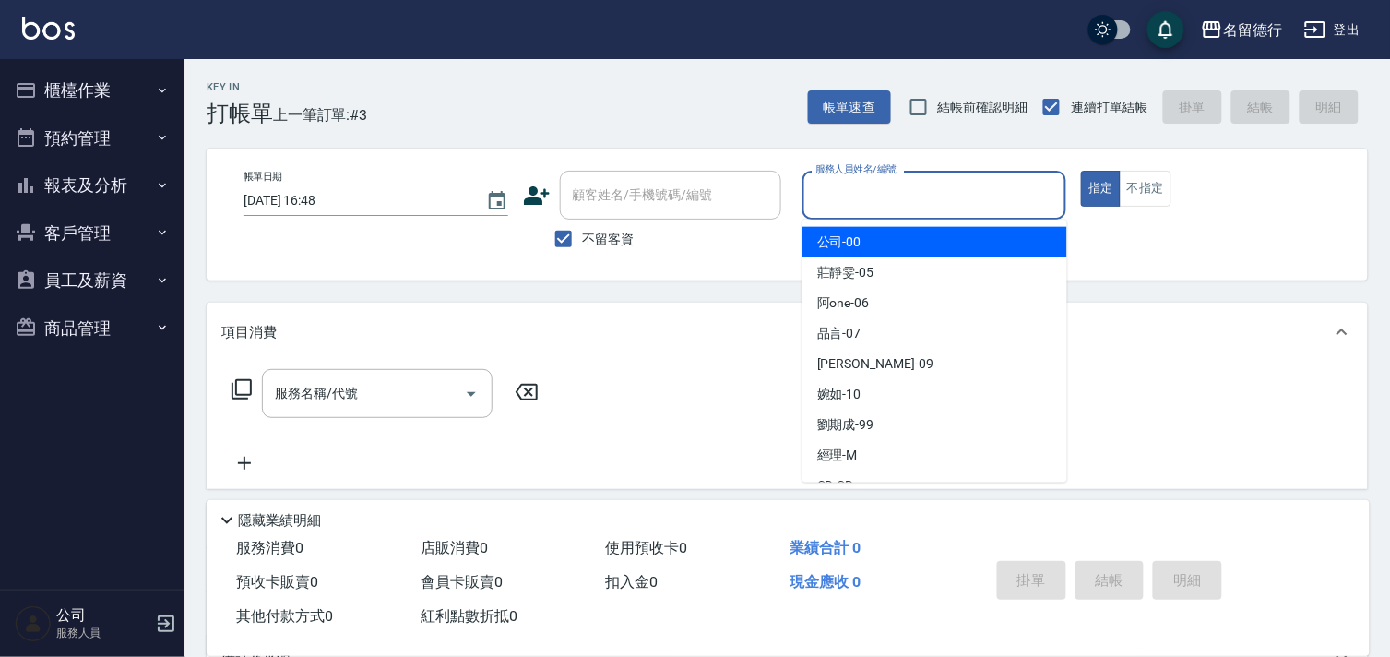
click at [827, 186] on input "服務人員姓名/編號" at bounding box center [935, 195] width 248 height 32
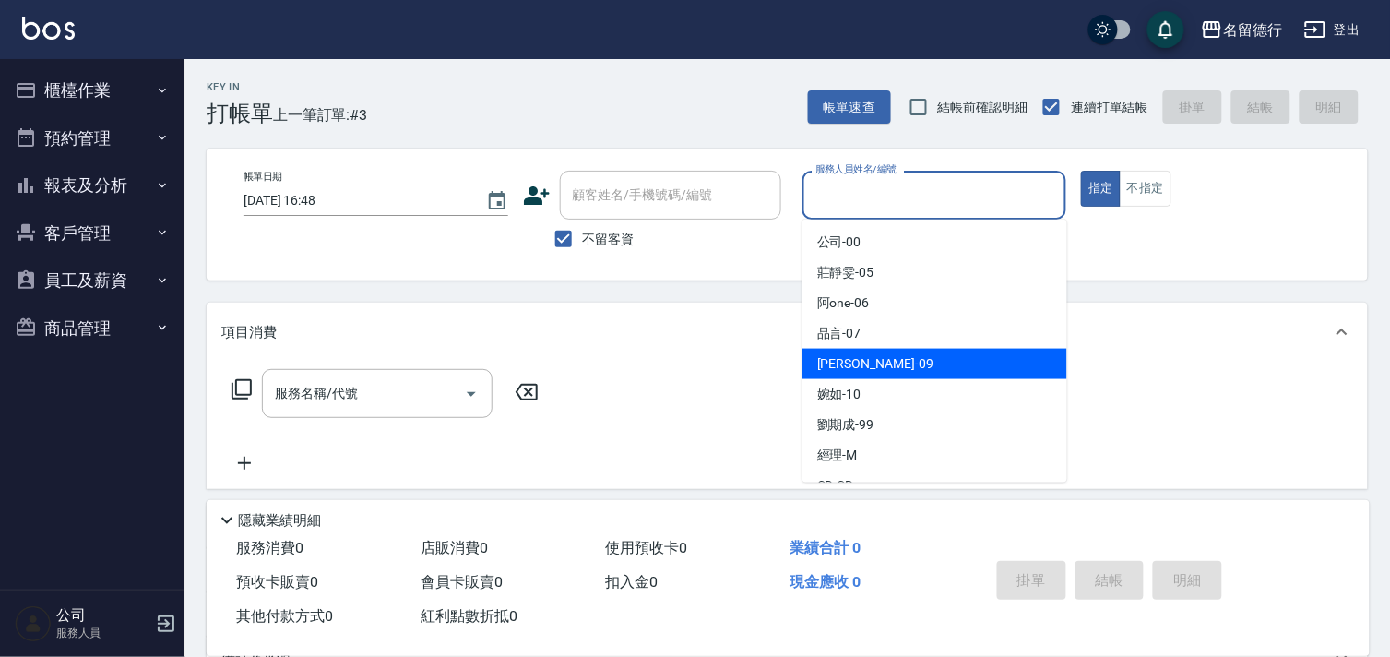
click at [849, 356] on span "[PERSON_NAME] -09" at bounding box center [875, 363] width 116 height 19
type input "[PERSON_NAME]-09"
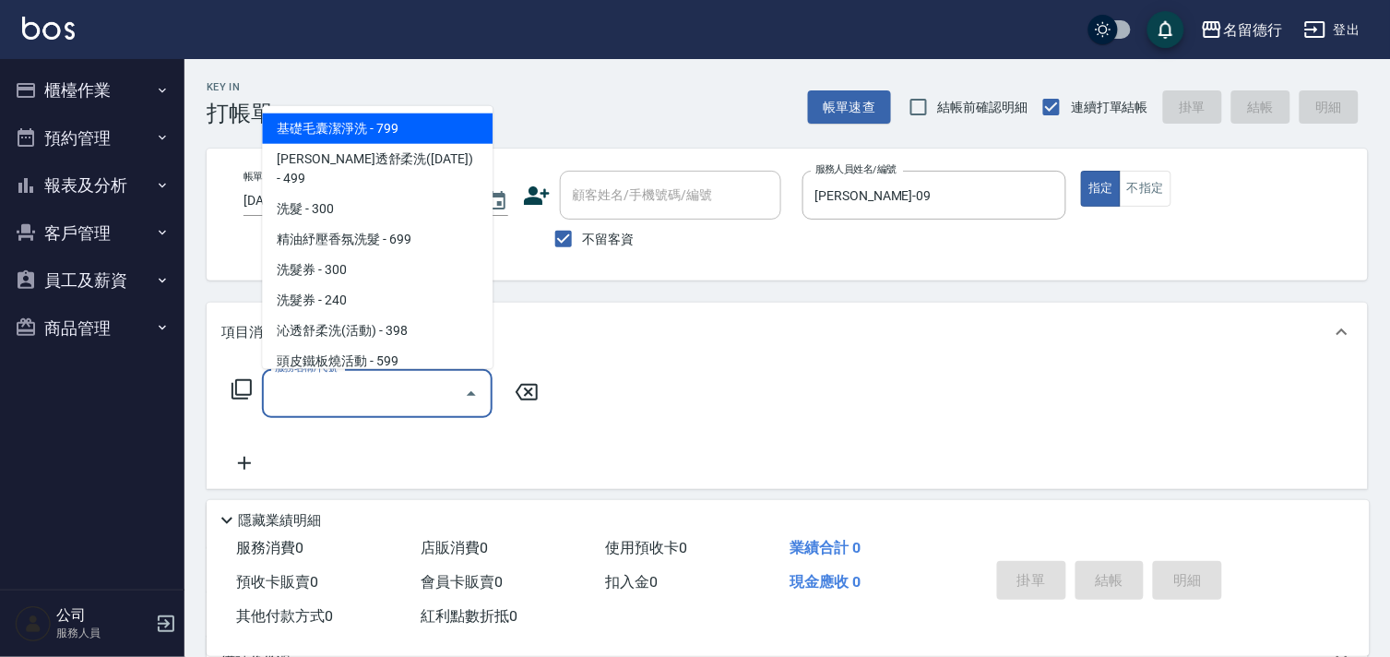
click at [367, 395] on input "服務名稱/代號" at bounding box center [363, 393] width 186 height 32
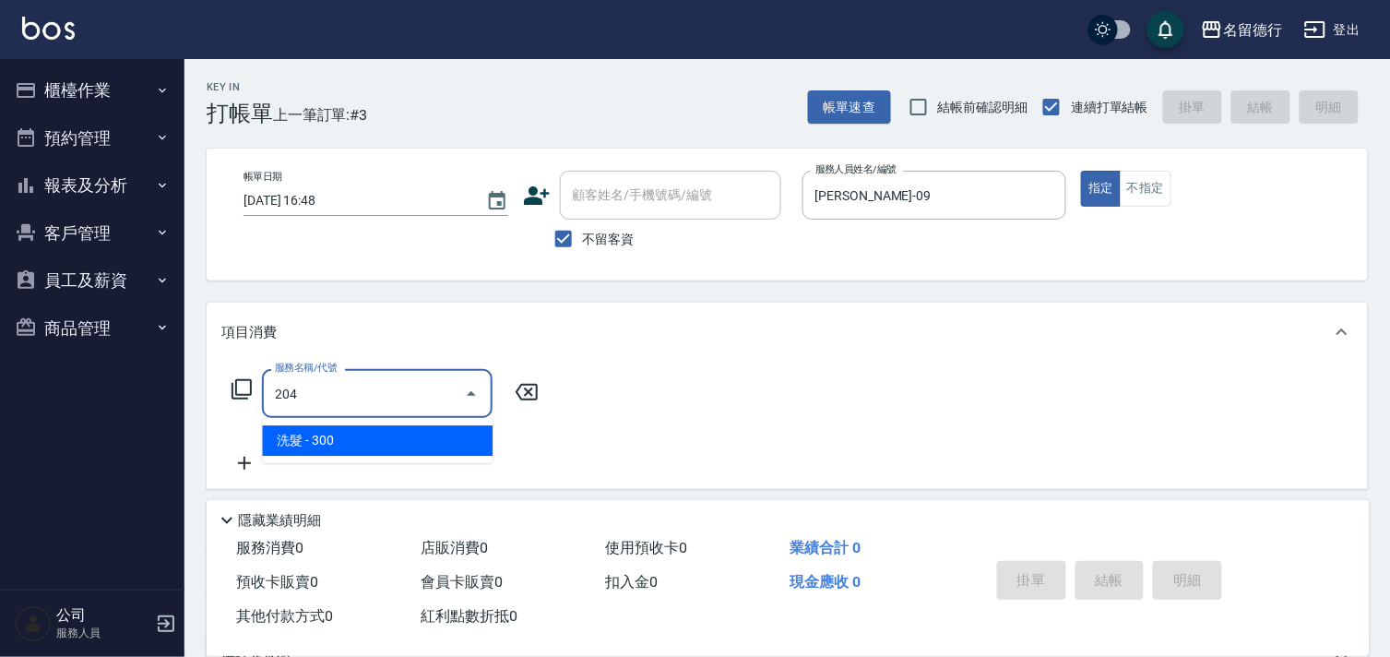
click at [406, 439] on span "洗髮 - 300" at bounding box center [377, 440] width 231 height 30
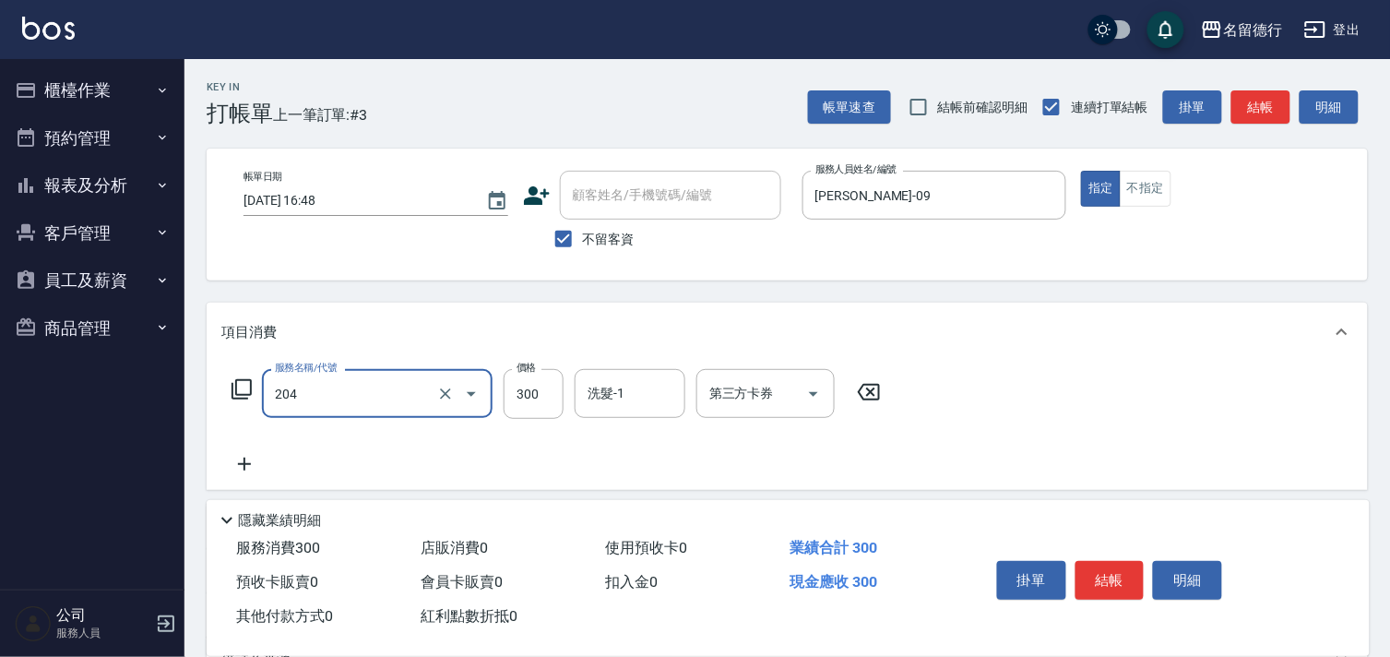
type input "洗髮(204)"
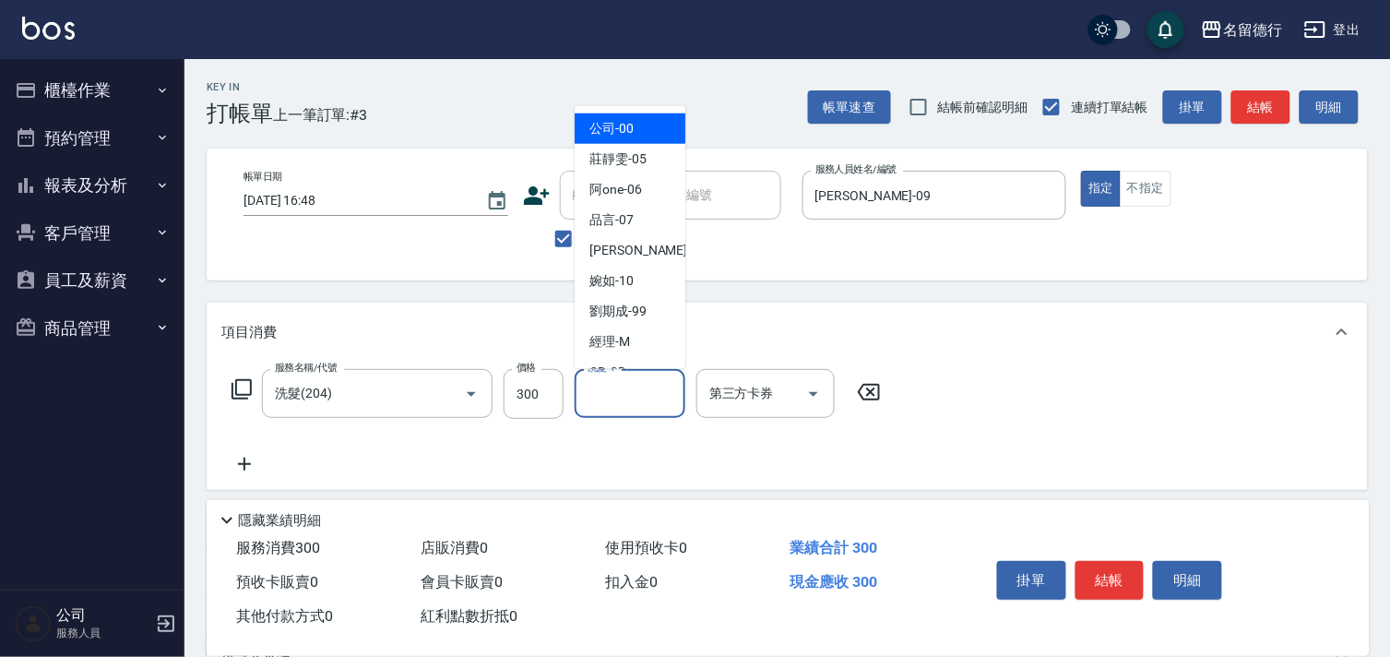
click at [612, 397] on div "洗髮-1 洗髮-1" at bounding box center [630, 393] width 111 height 49
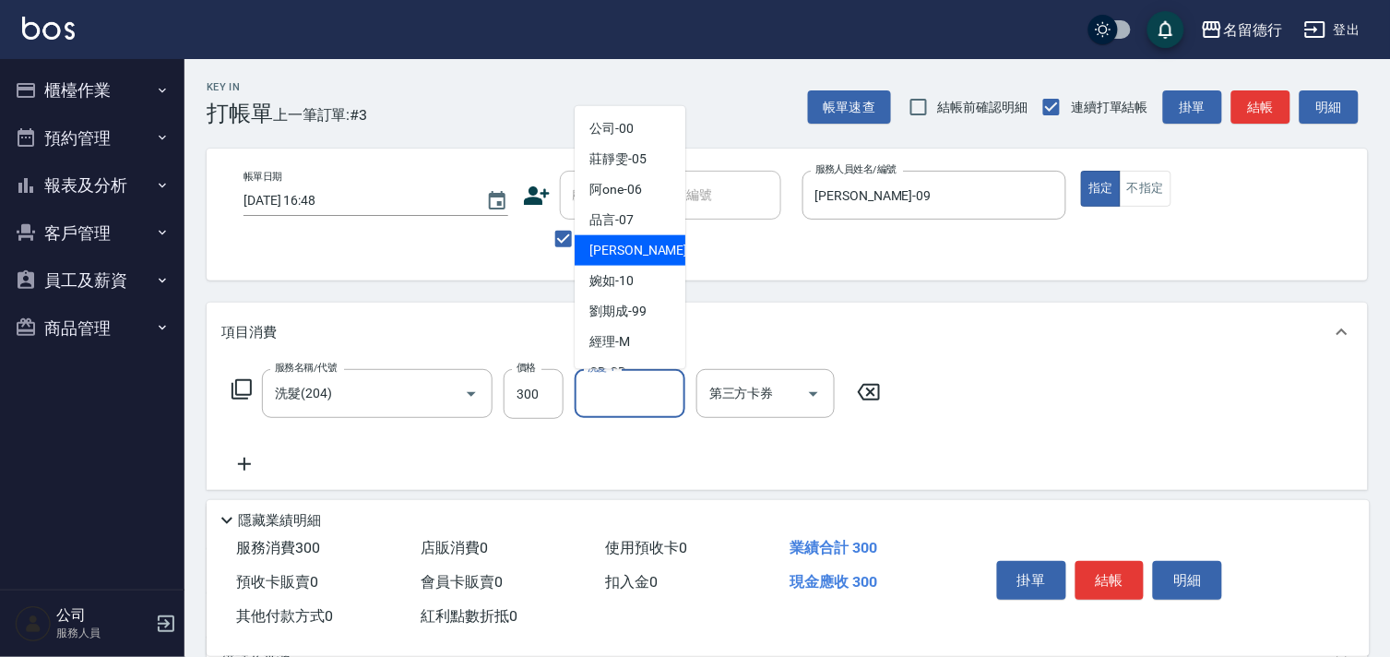
click at [593, 253] on span "[PERSON_NAME] -09" at bounding box center [647, 250] width 116 height 19
type input "[PERSON_NAME]-09"
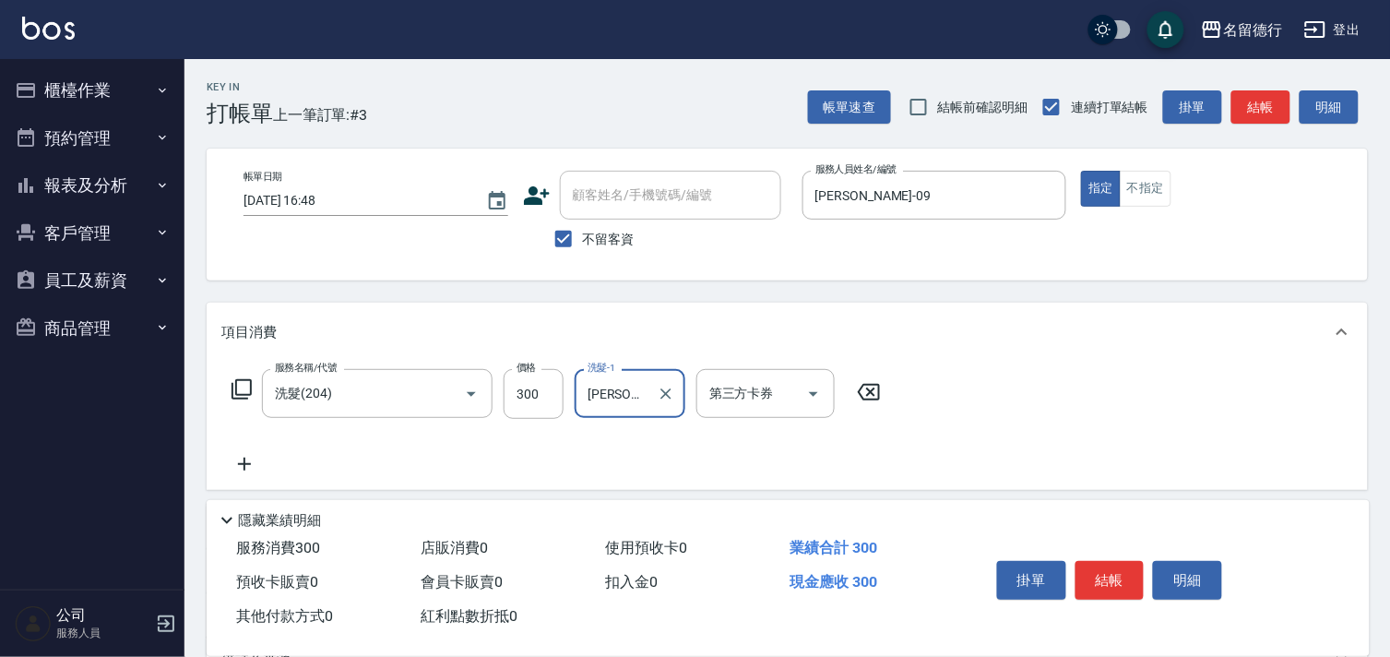
click at [254, 464] on icon at bounding box center [244, 464] width 46 height 22
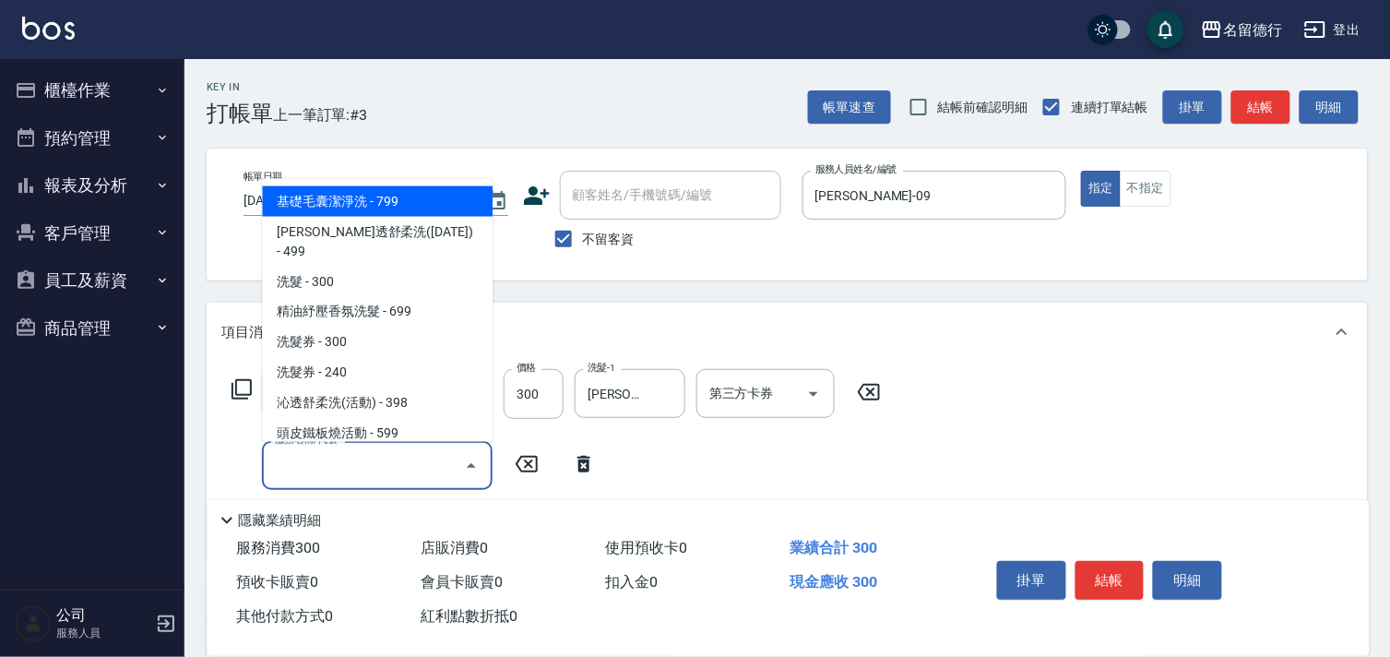
click at [333, 462] on input "服務名稱/代號" at bounding box center [363, 465] width 186 height 32
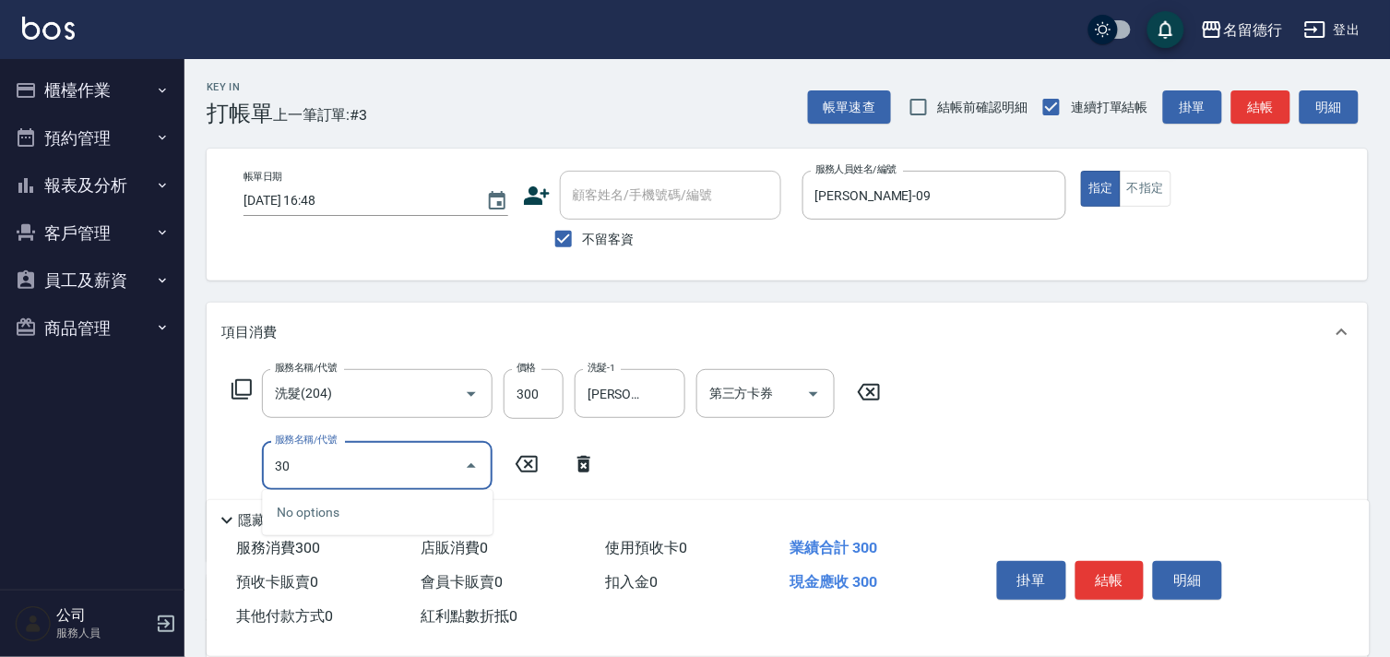
type input "302"
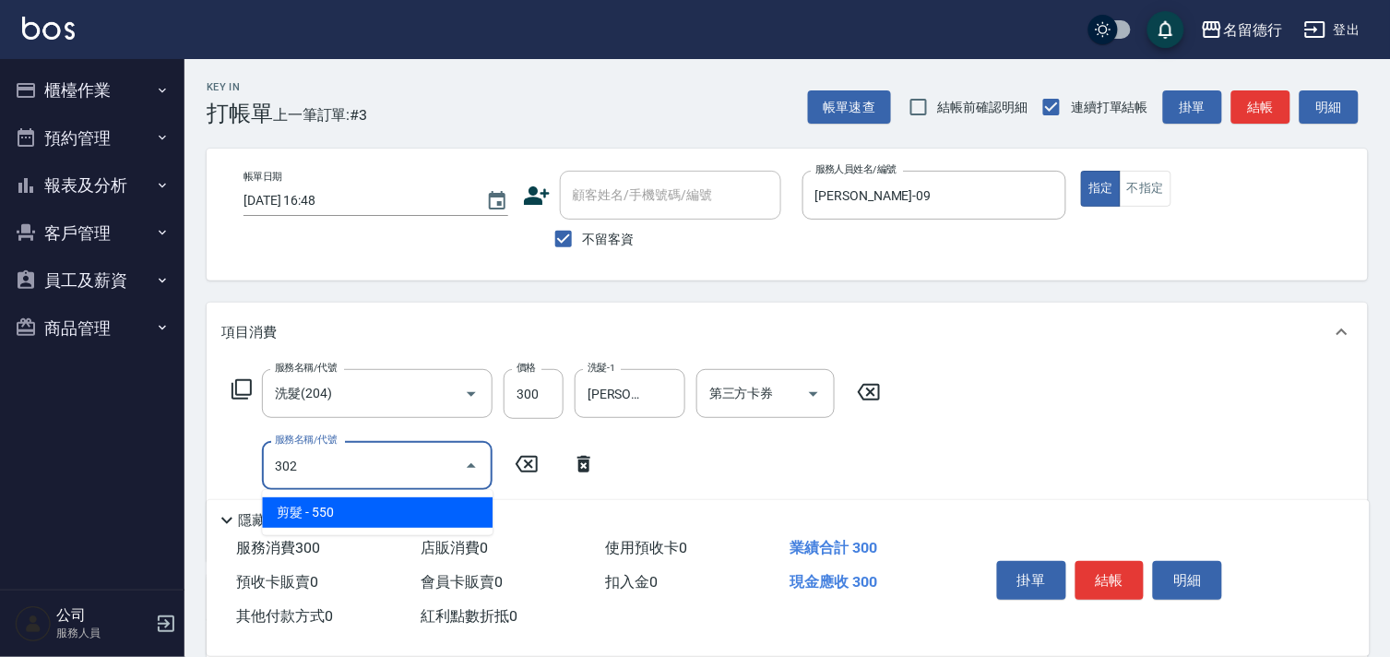
click at [374, 512] on span "剪髮 - 550" at bounding box center [377, 512] width 231 height 30
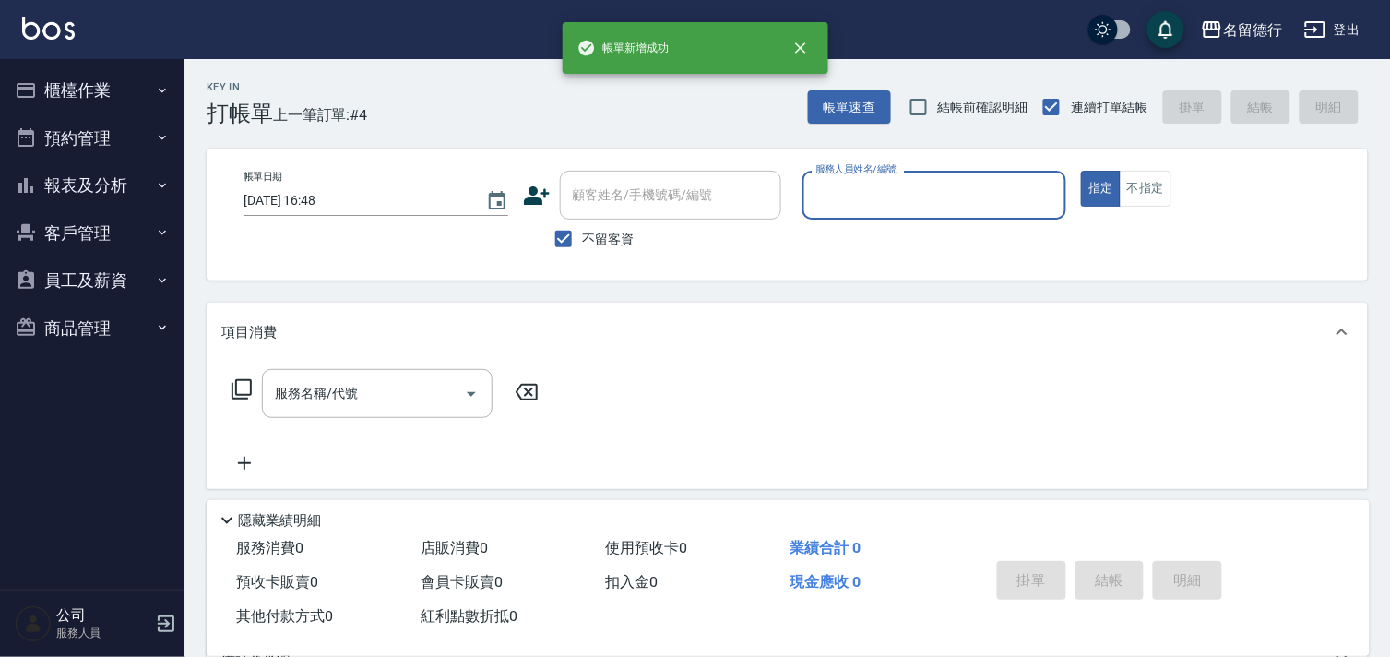
click at [836, 180] on input "服務人員姓名/編號" at bounding box center [935, 195] width 248 height 32
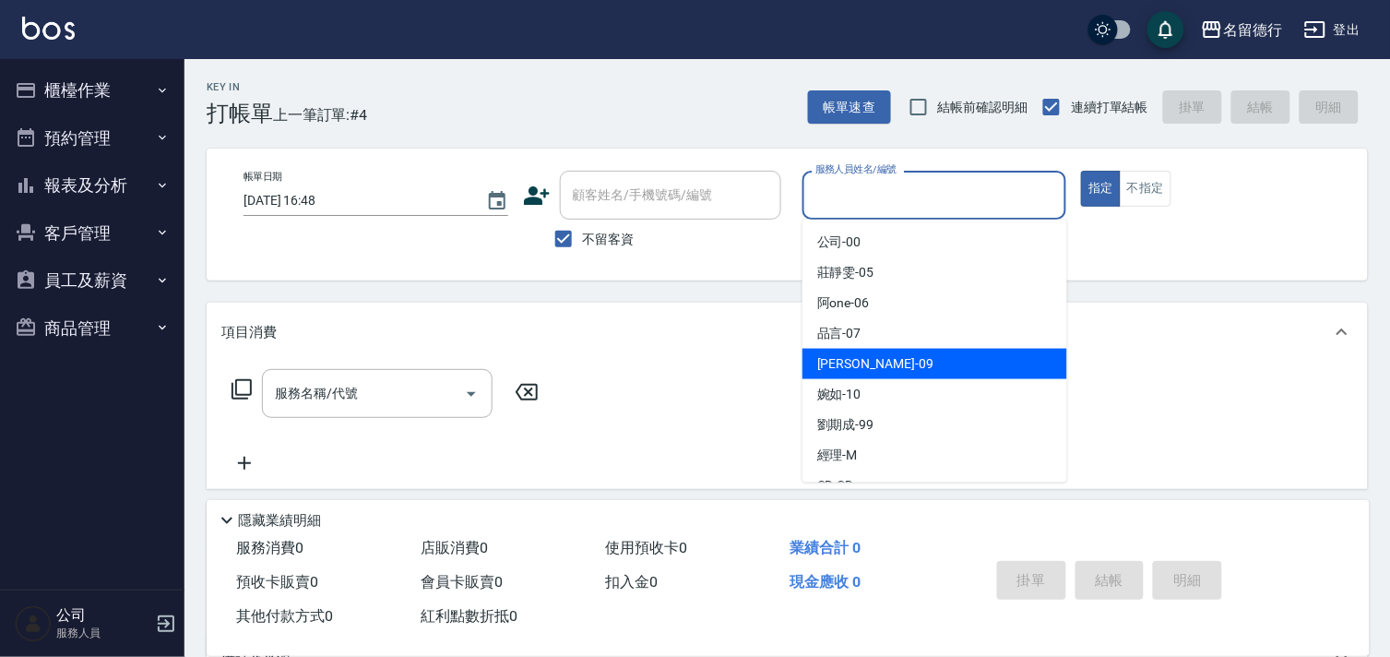
click at [843, 371] on span "[PERSON_NAME] -09" at bounding box center [875, 363] width 116 height 19
type input "[PERSON_NAME]-09"
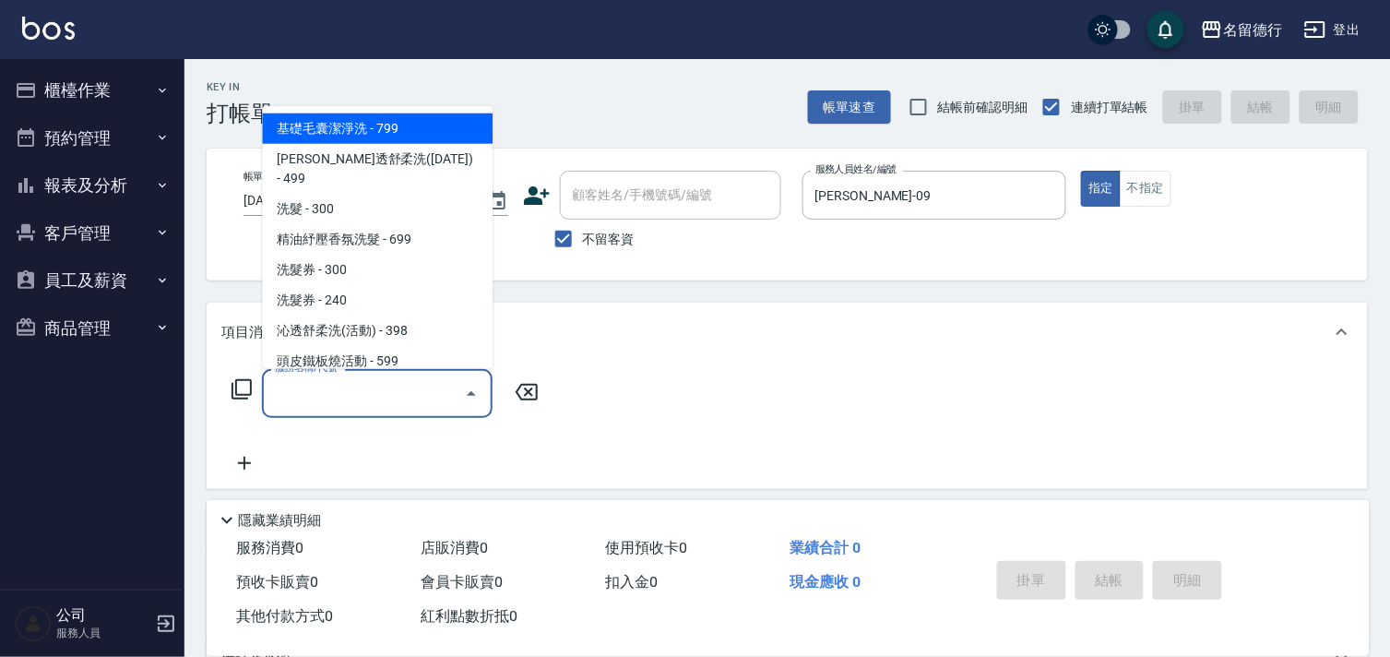
click at [390, 391] on input "服務名稱/代號" at bounding box center [363, 393] width 186 height 32
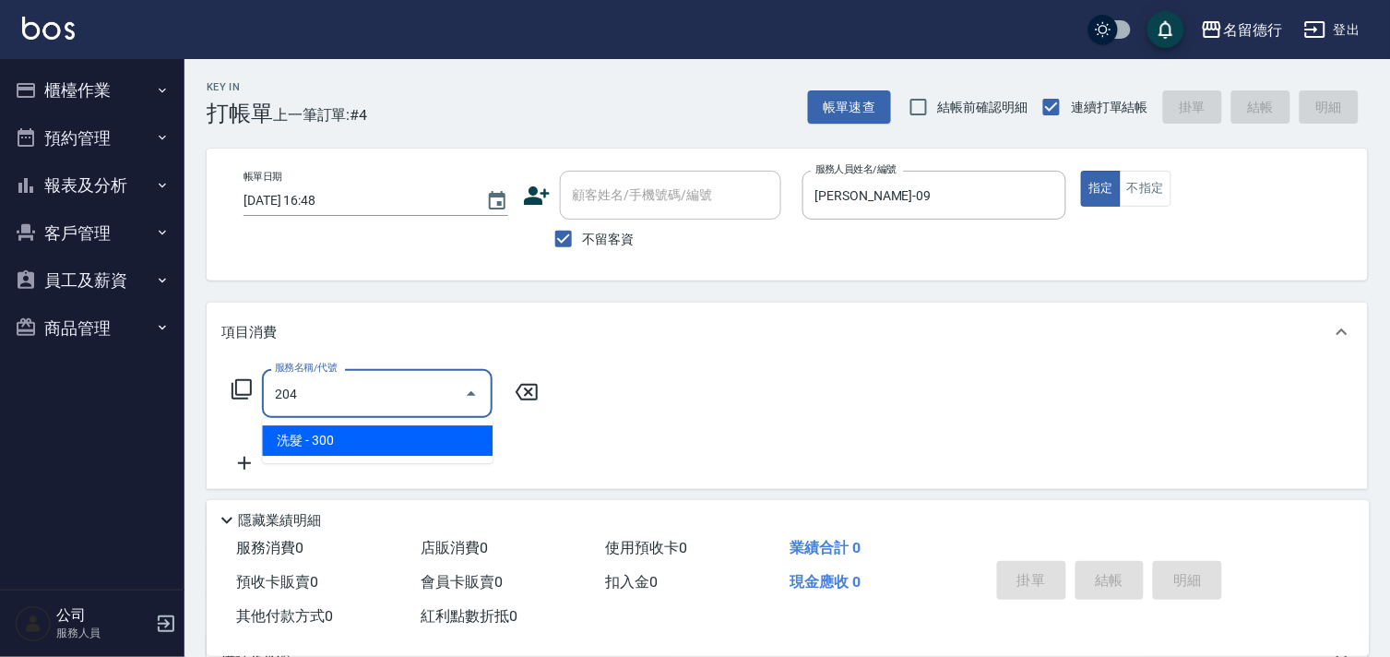
click at [374, 452] on span "洗髮 - 300" at bounding box center [377, 440] width 231 height 30
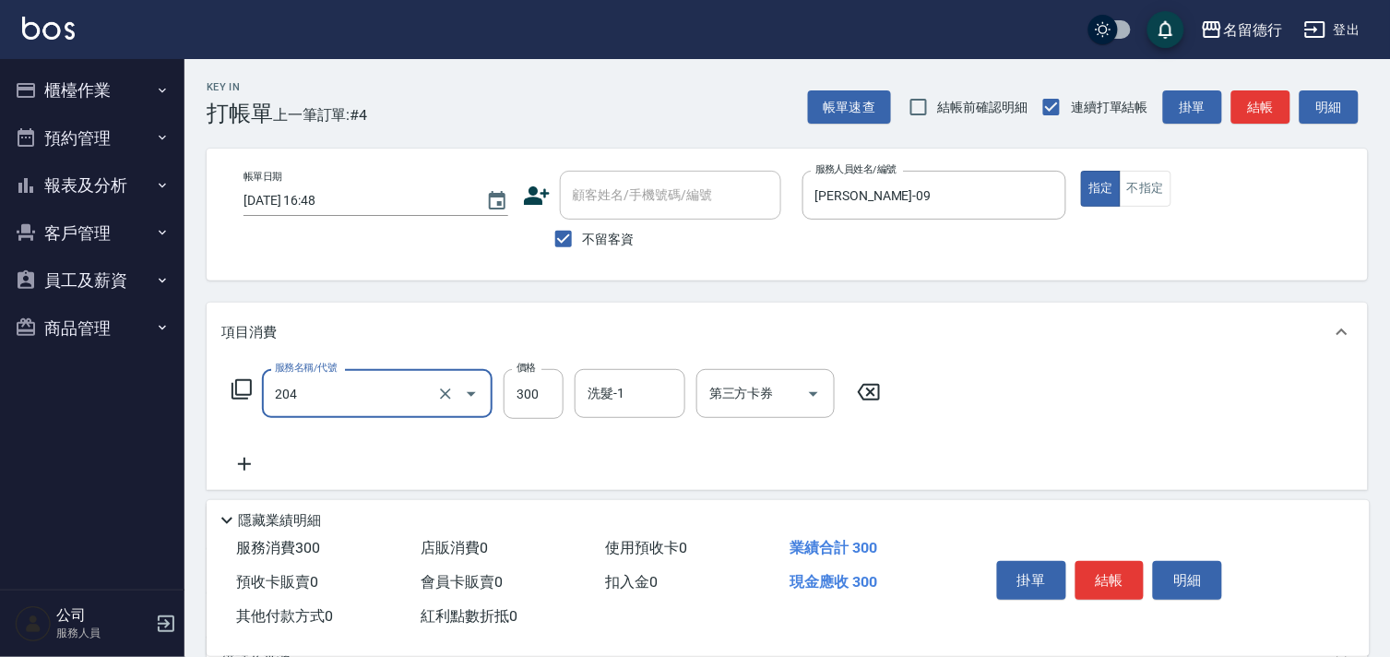
type input "洗髮(204)"
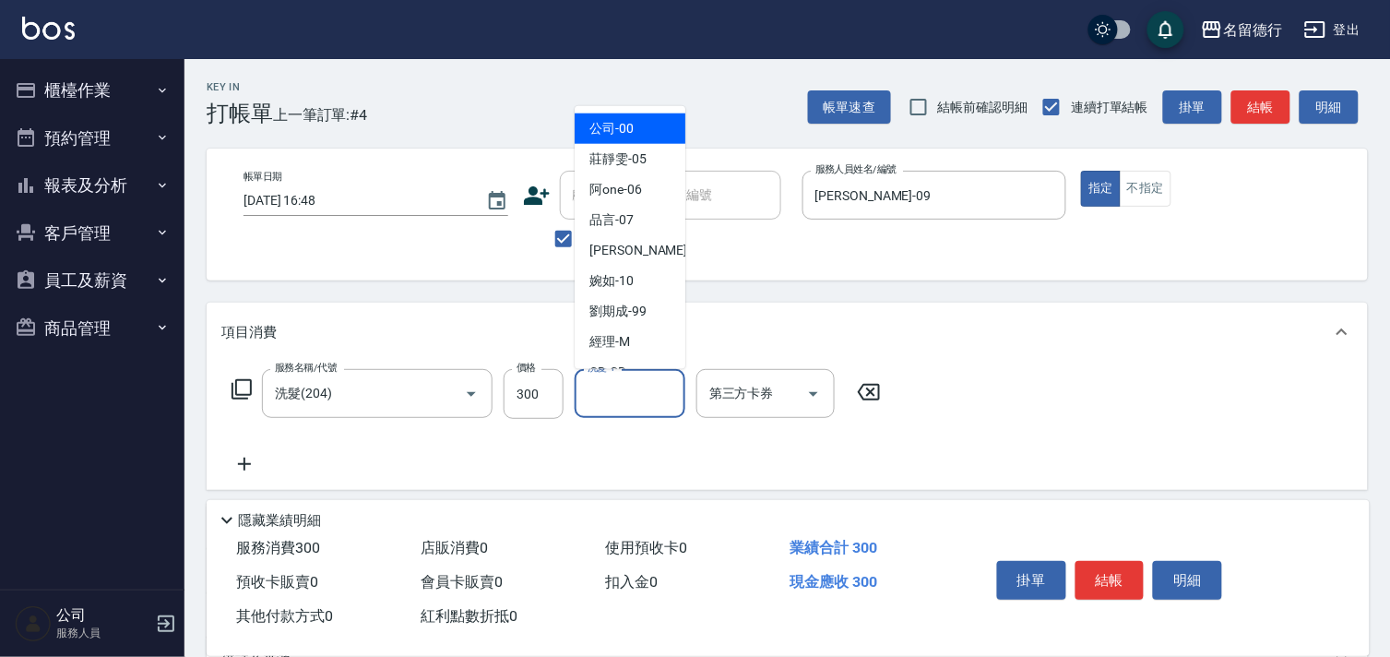
click at [602, 397] on div "洗髮-1 洗髮-1" at bounding box center [630, 393] width 111 height 49
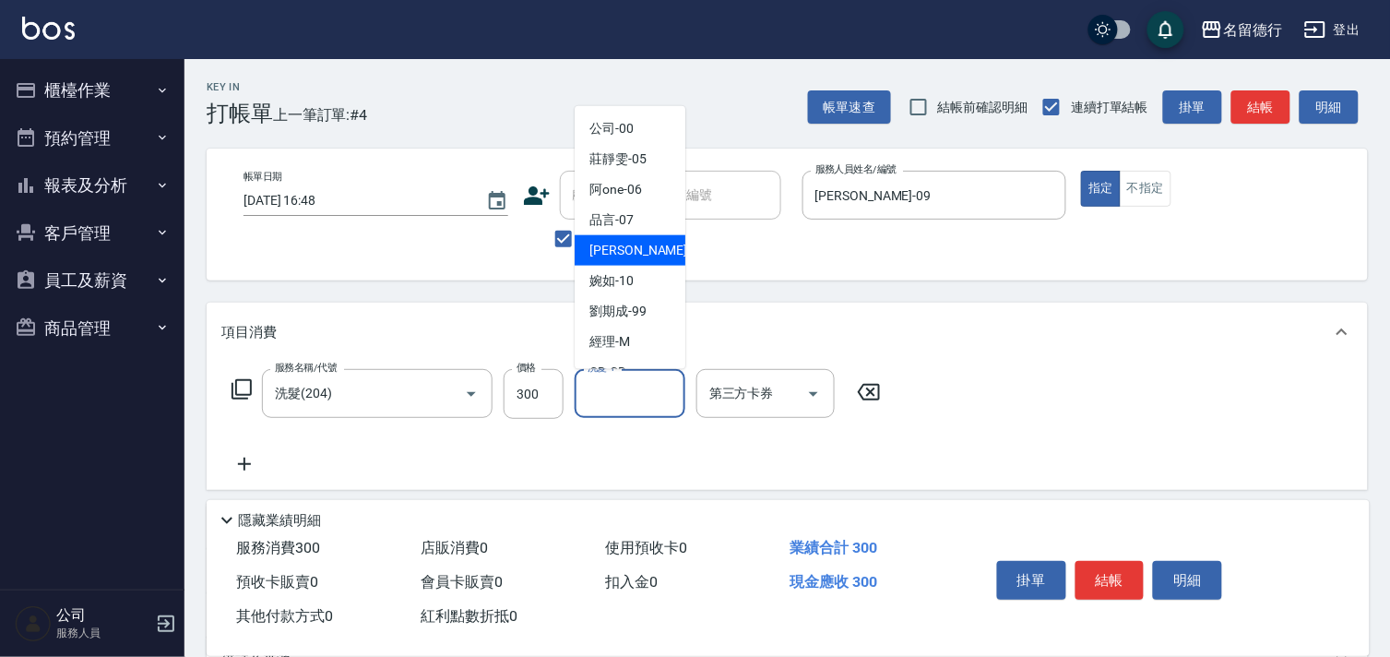
click at [623, 253] on span "[PERSON_NAME] -09" at bounding box center [647, 250] width 116 height 19
type input "[PERSON_NAME]-09"
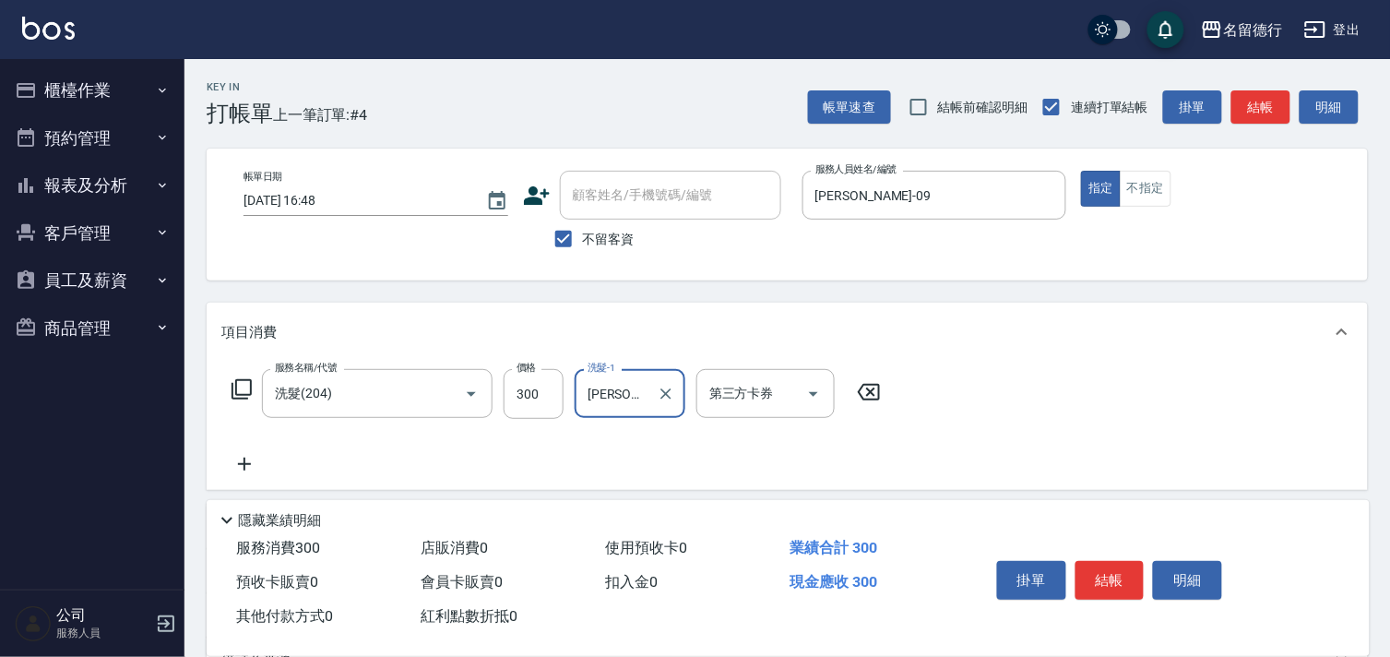
click at [245, 467] on icon at bounding box center [244, 464] width 46 height 22
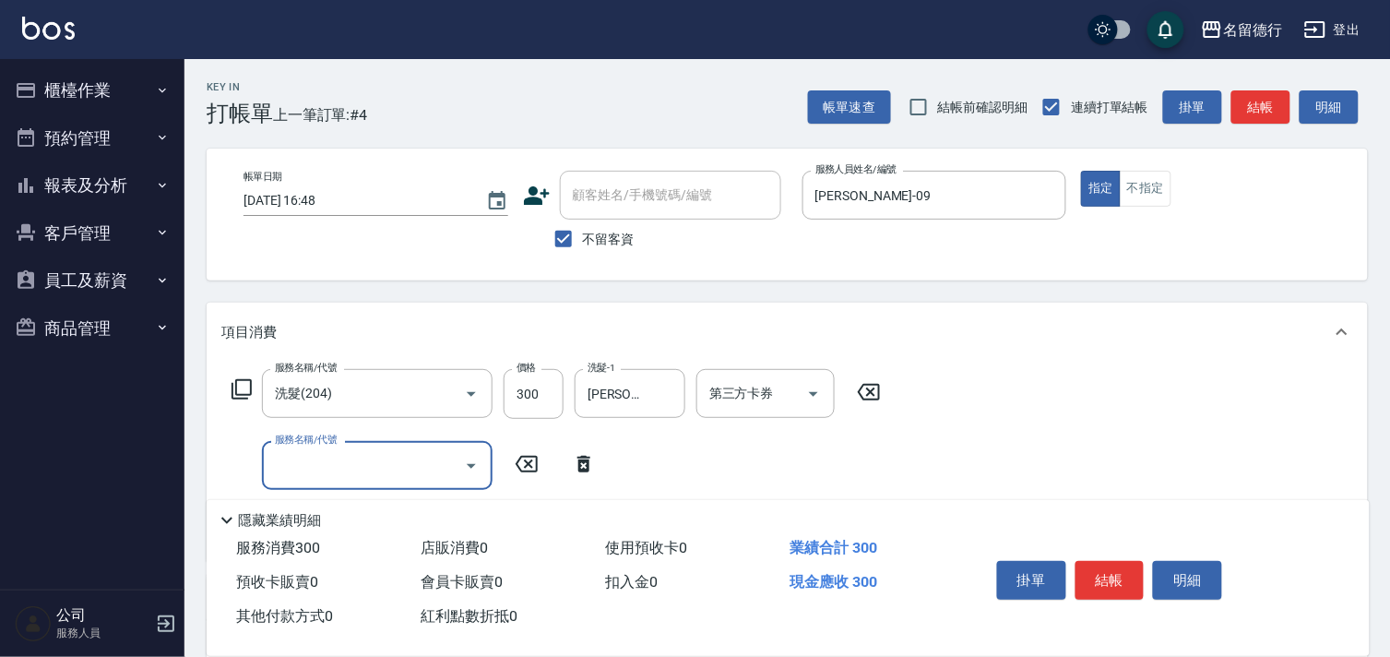
click at [279, 457] on input "服務名稱/代號" at bounding box center [363, 465] width 186 height 32
type input "302"
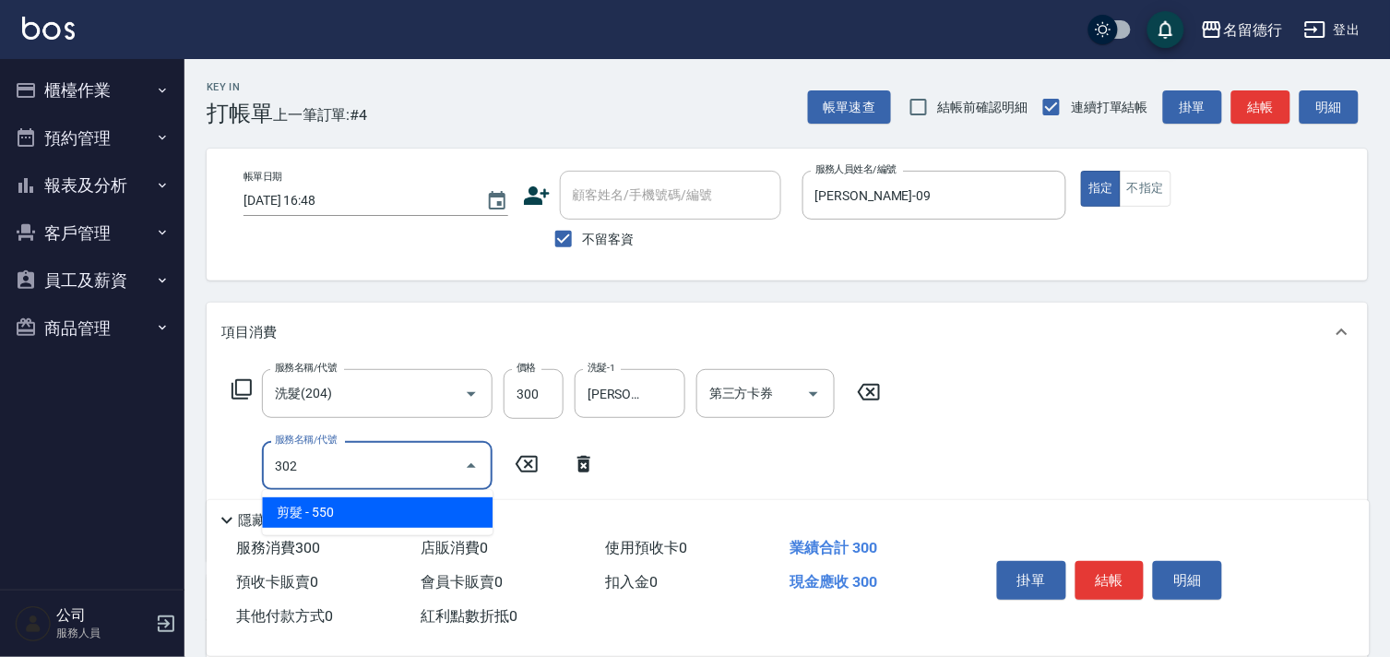
click at [362, 508] on span "剪髮 - 550" at bounding box center [377, 512] width 231 height 30
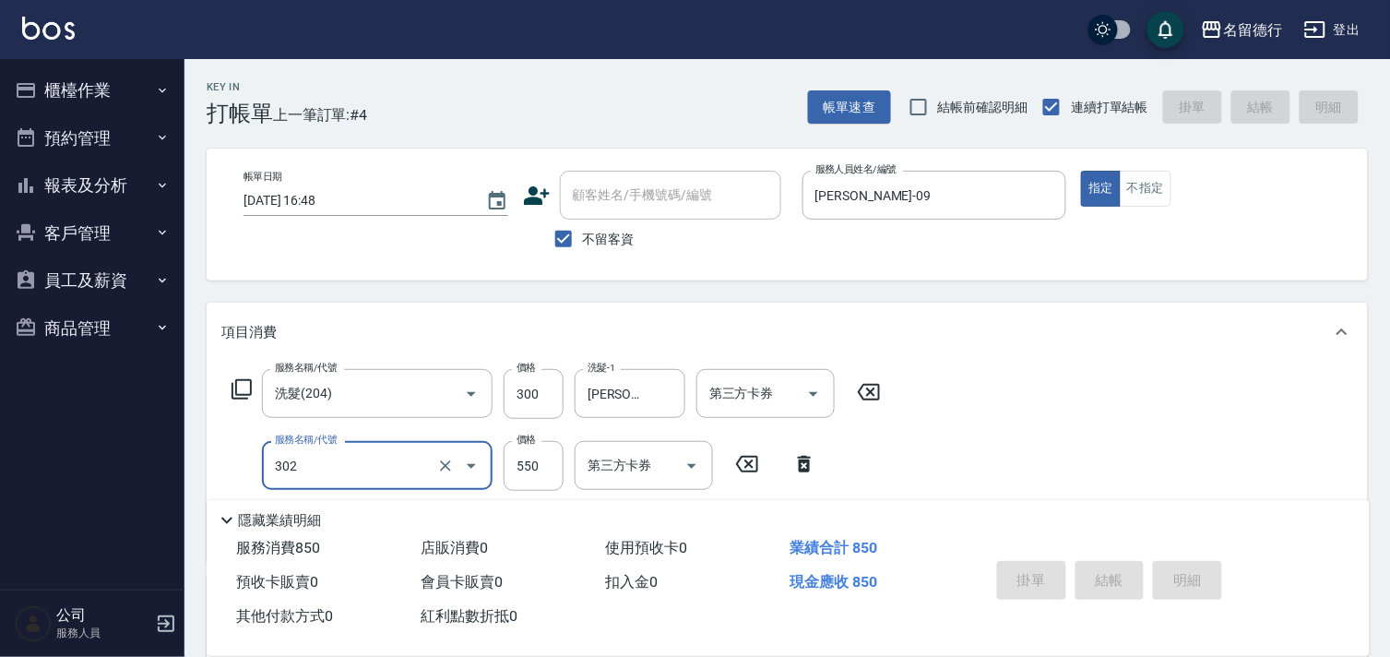
type input "[DATE] 16:49"
